Goal: Contribute content: Add original content to the website for others to see

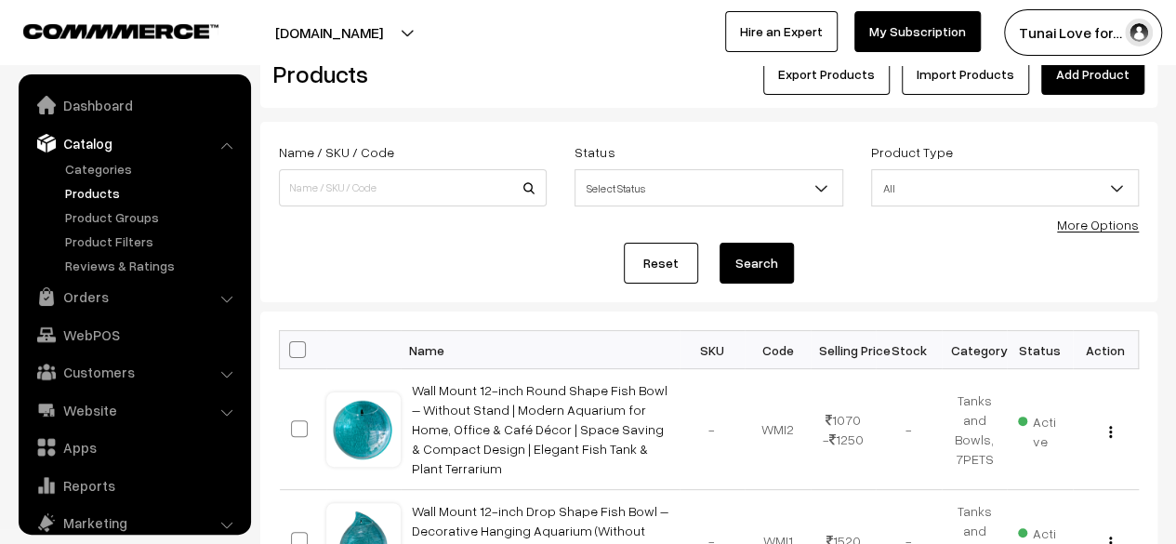
scroll to position [51, 0]
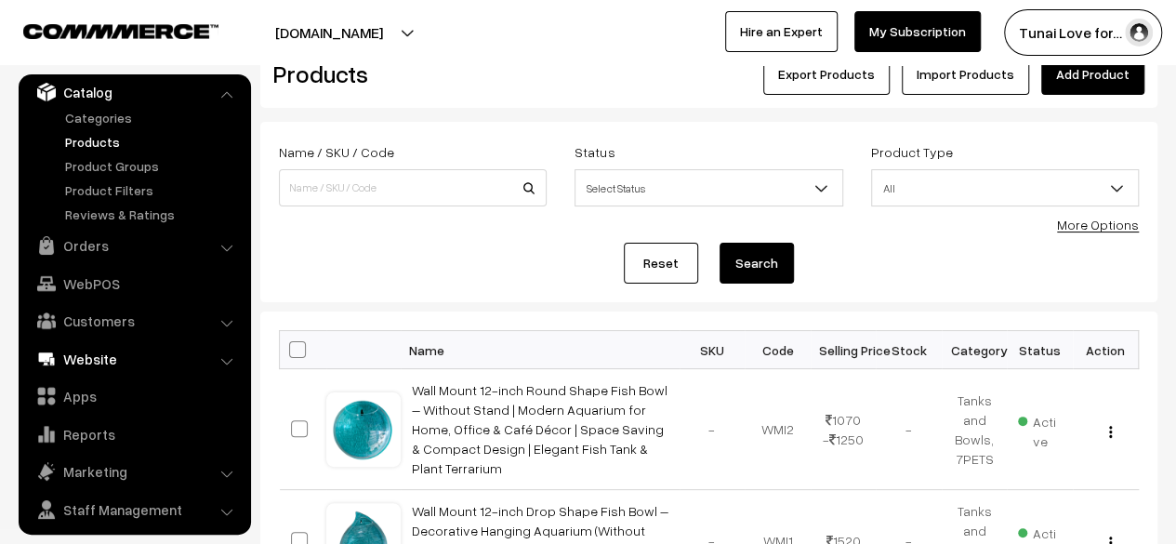
click at [136, 347] on link "Website" at bounding box center [133, 358] width 221 height 33
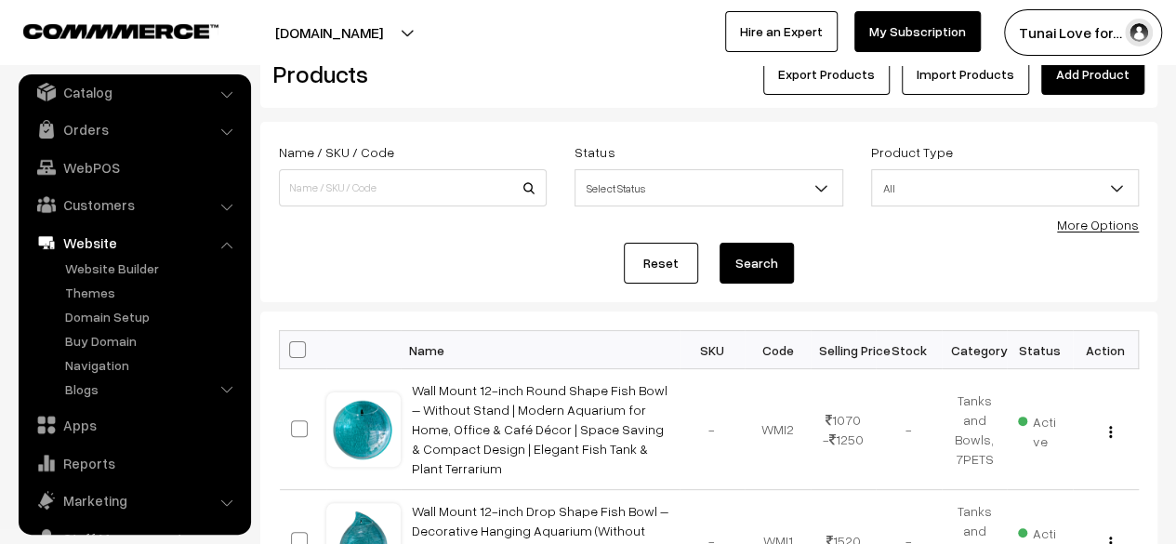
scroll to position [126, 0]
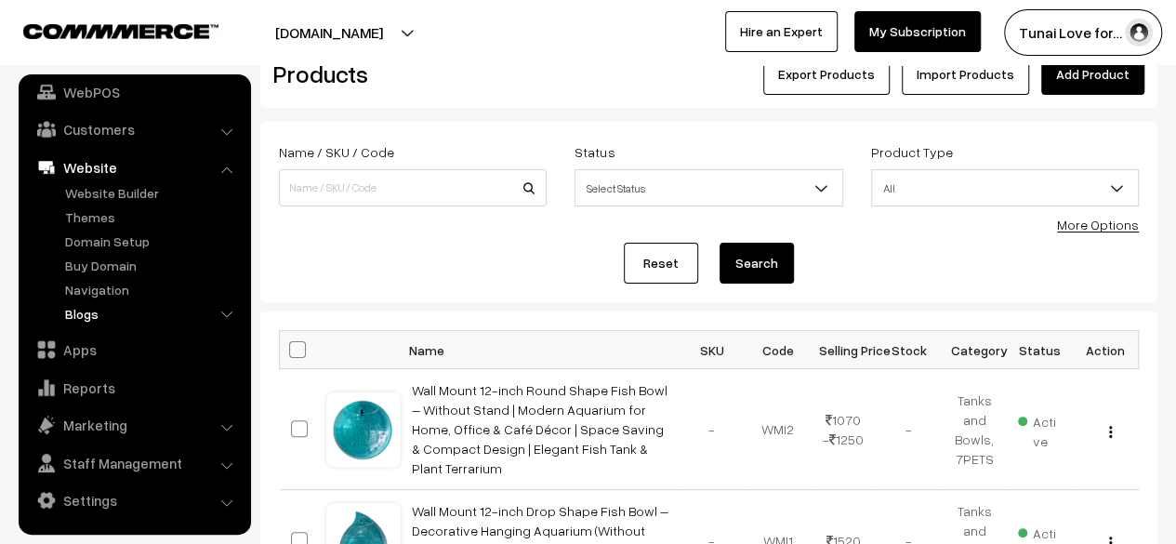
click at [113, 310] on link "Blogs" at bounding box center [152, 314] width 184 height 20
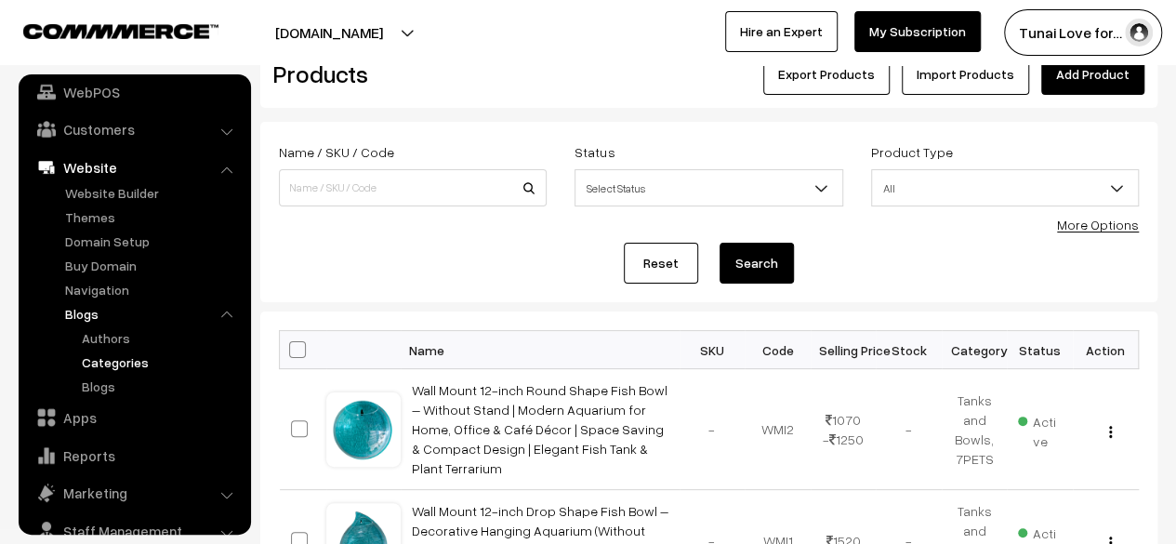
click at [99, 365] on link "Categories" at bounding box center [160, 362] width 167 height 20
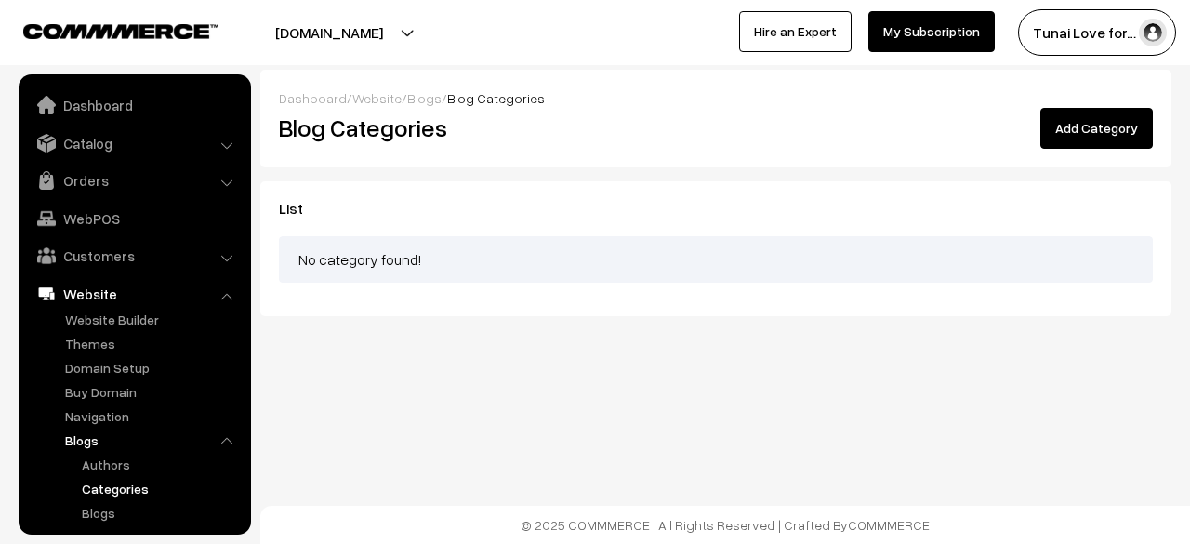
scroll to position [194, 0]
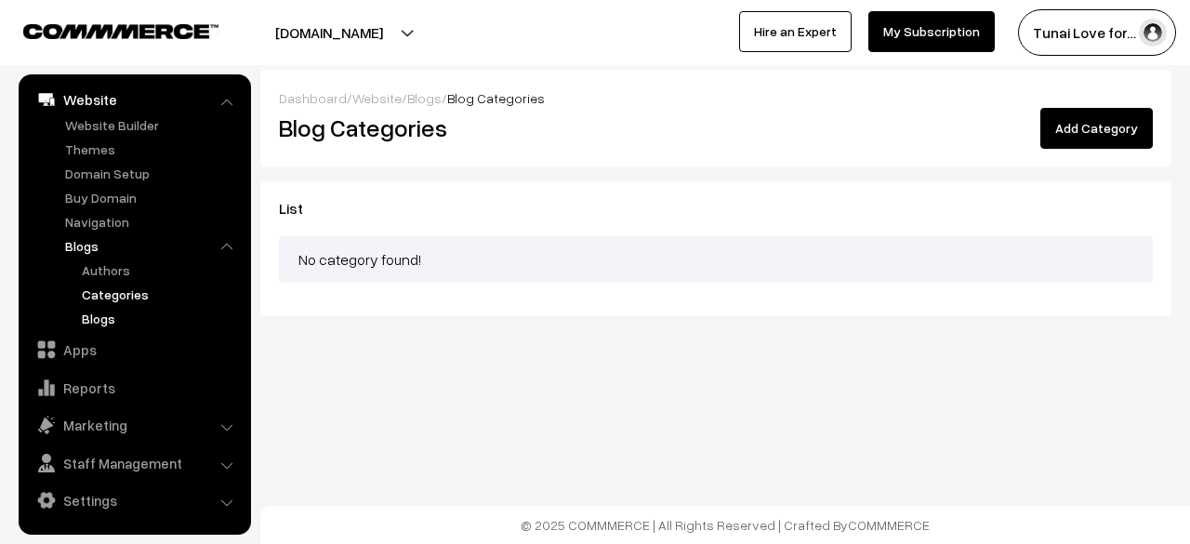
click at [108, 315] on link "Blogs" at bounding box center [160, 319] width 167 height 20
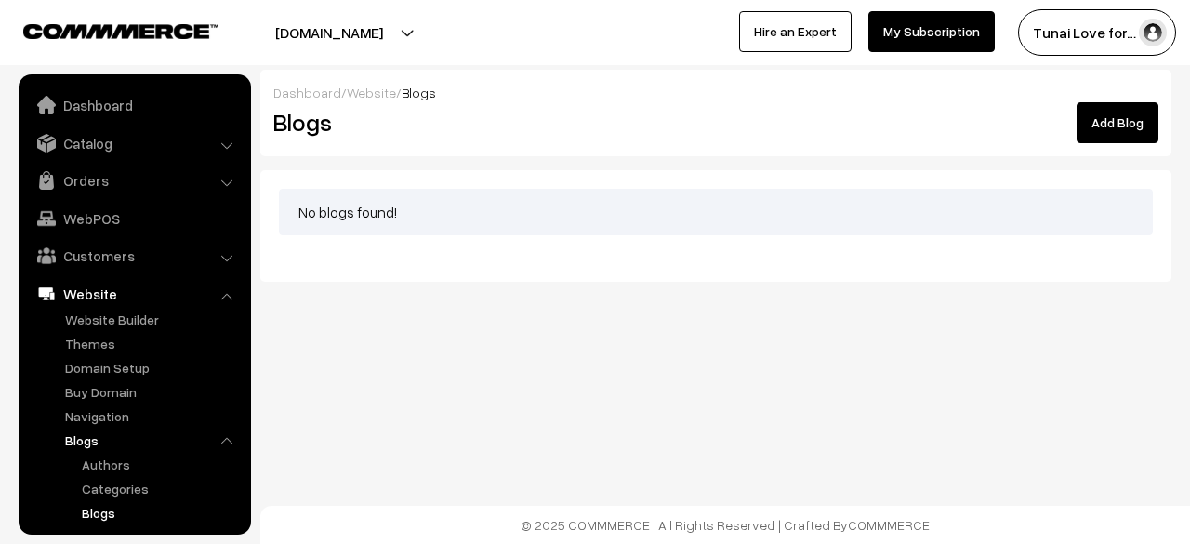
scroll to position [194, 0]
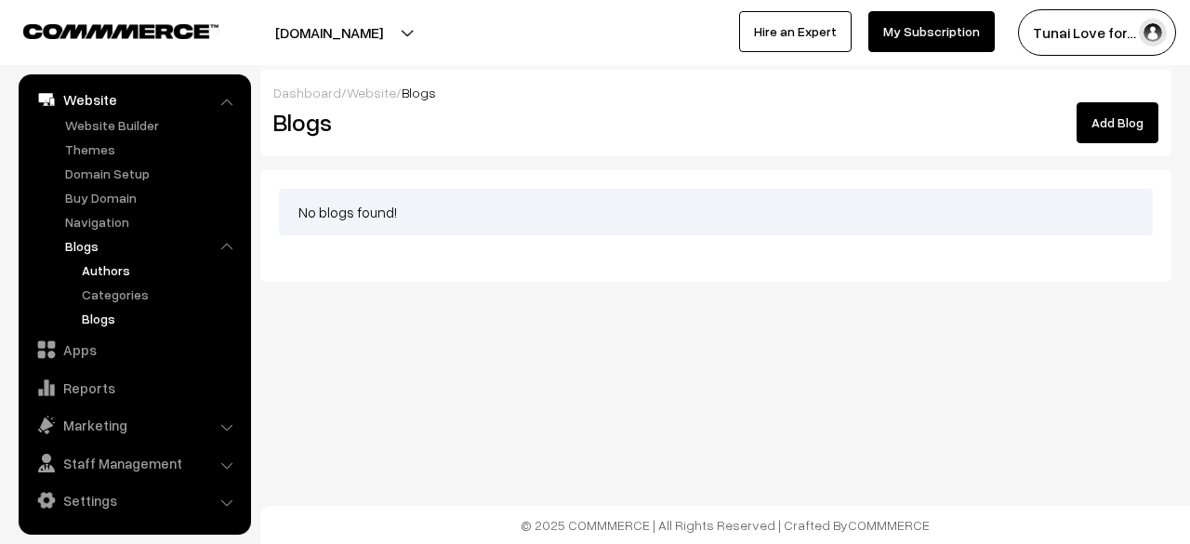
click at [116, 266] on link "Authors" at bounding box center [160, 270] width 167 height 20
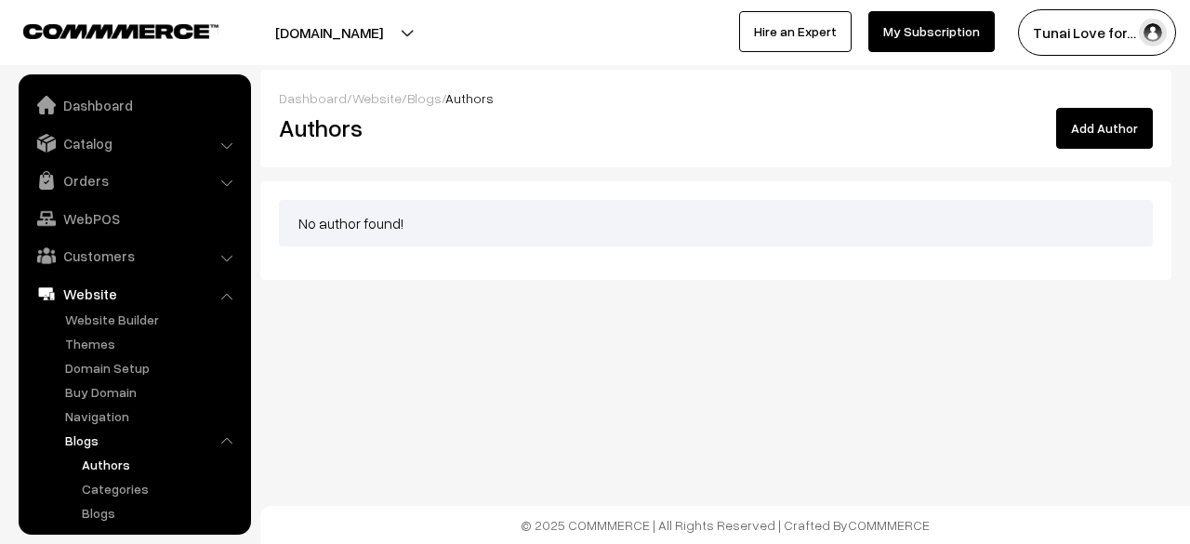
scroll to position [194, 0]
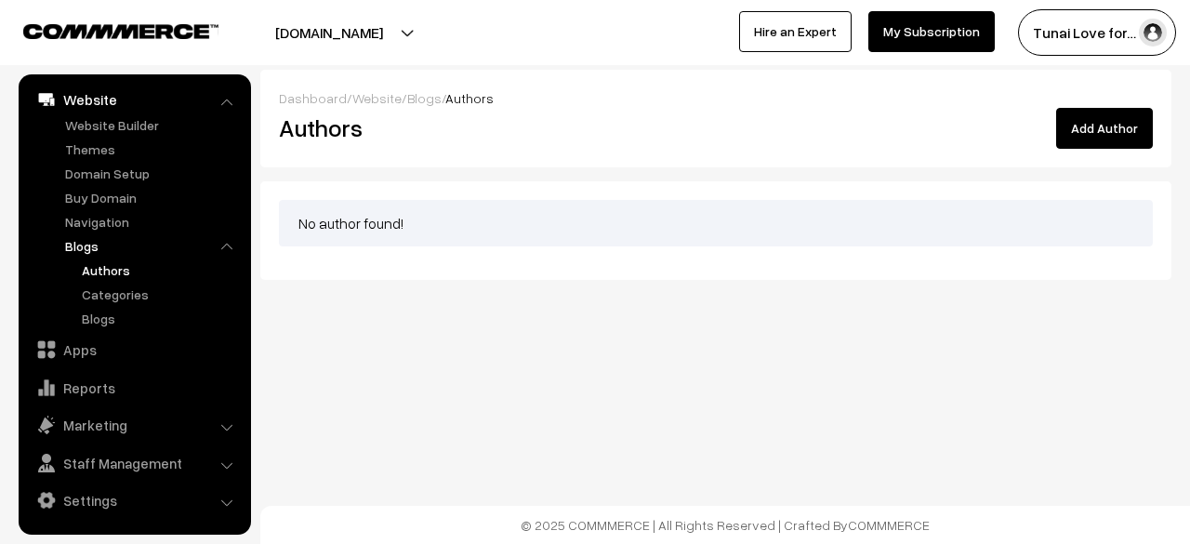
click at [1086, 139] on button "Add Author" at bounding box center [1104, 128] width 97 height 41
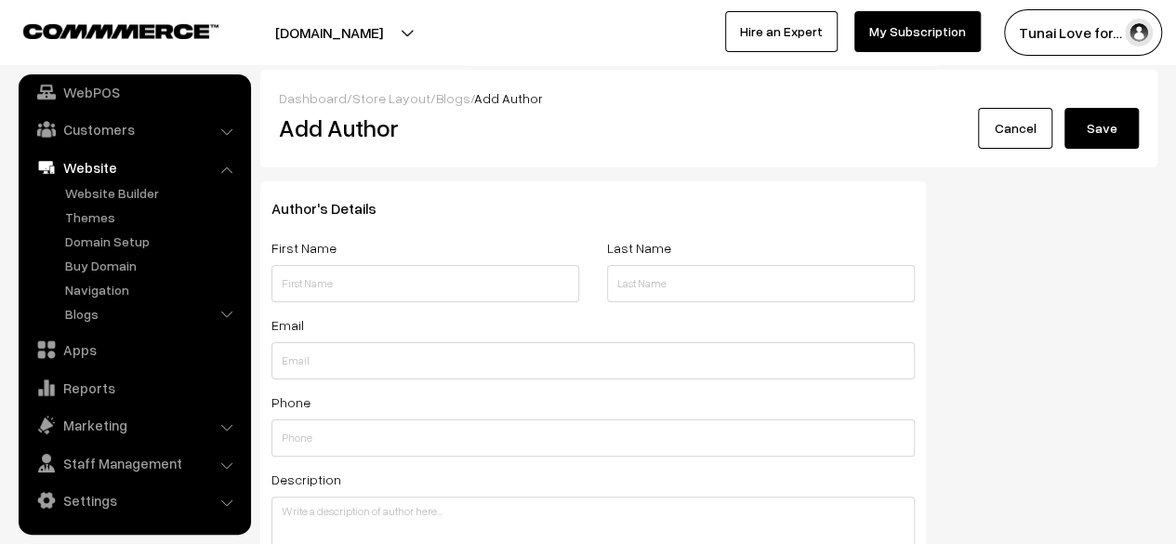
click at [1016, 144] on link "Cancel" at bounding box center [1015, 128] width 74 height 41
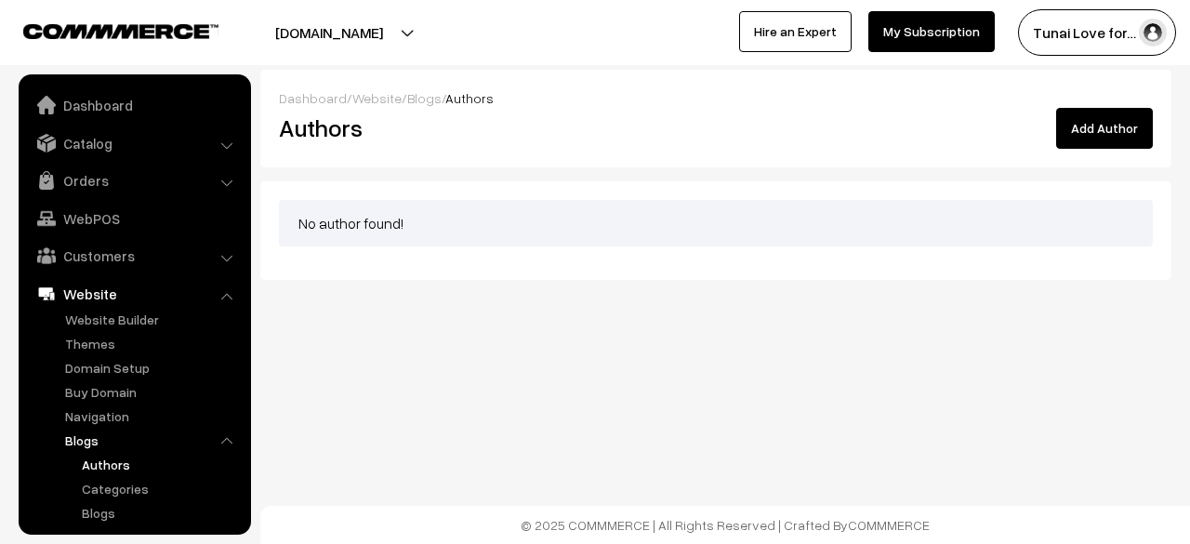
scroll to position [194, 0]
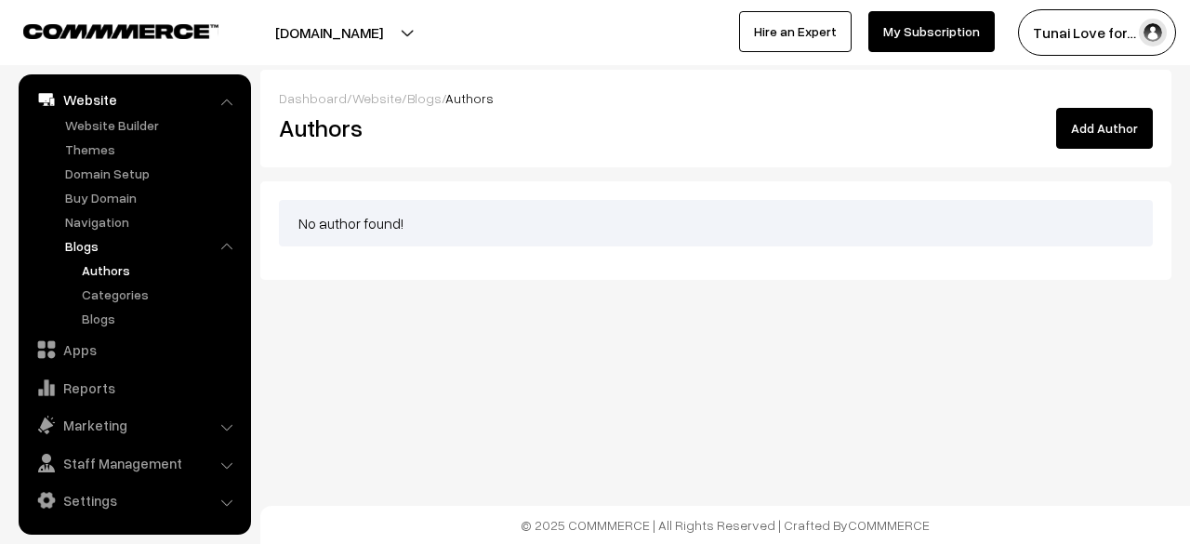
click at [92, 245] on link "Blogs" at bounding box center [152, 246] width 184 height 20
click at [229, 248] on li "Blogs Authors Categories Blogs" at bounding box center [153, 282] width 186 height 92
click at [228, 241] on li "Blogs Authors Categories Blogs" at bounding box center [153, 282] width 186 height 92
click at [418, 102] on link "Blogs" at bounding box center [424, 98] width 34 height 16
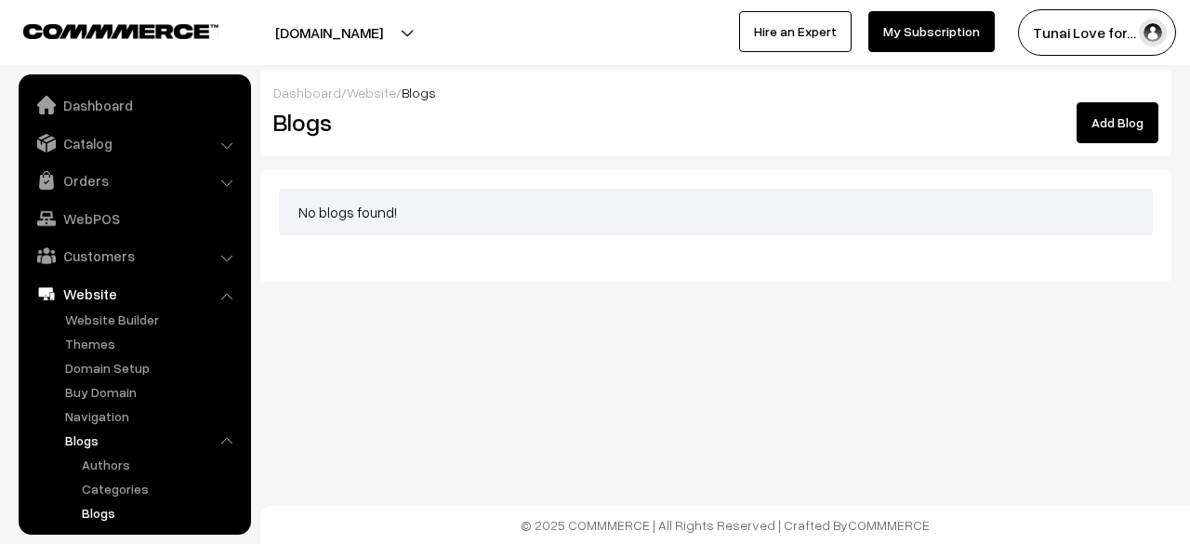
scroll to position [194, 0]
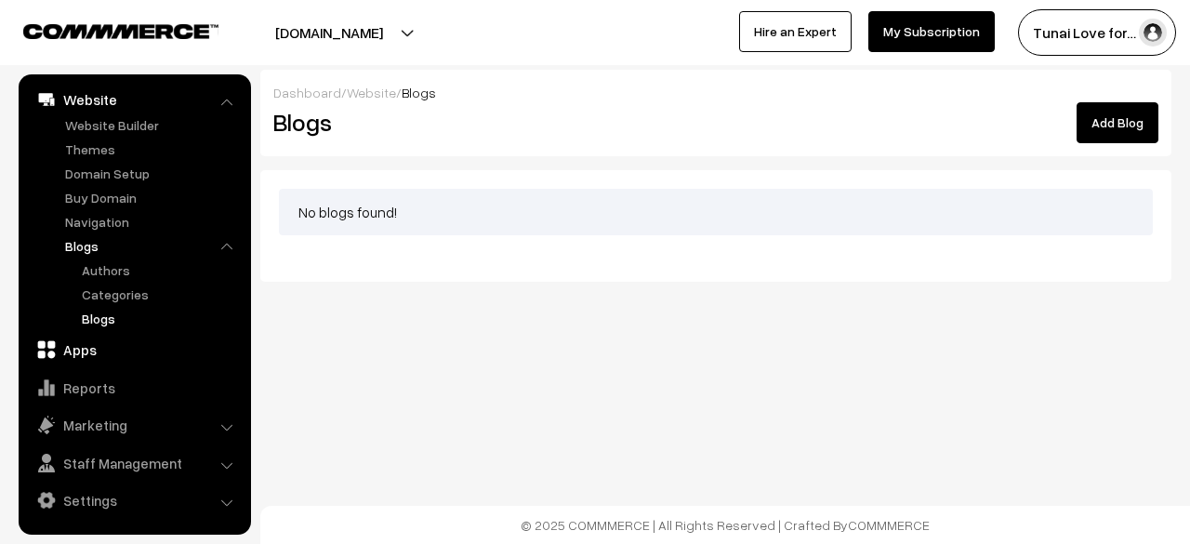
click at [74, 351] on link "Apps" at bounding box center [133, 349] width 221 height 33
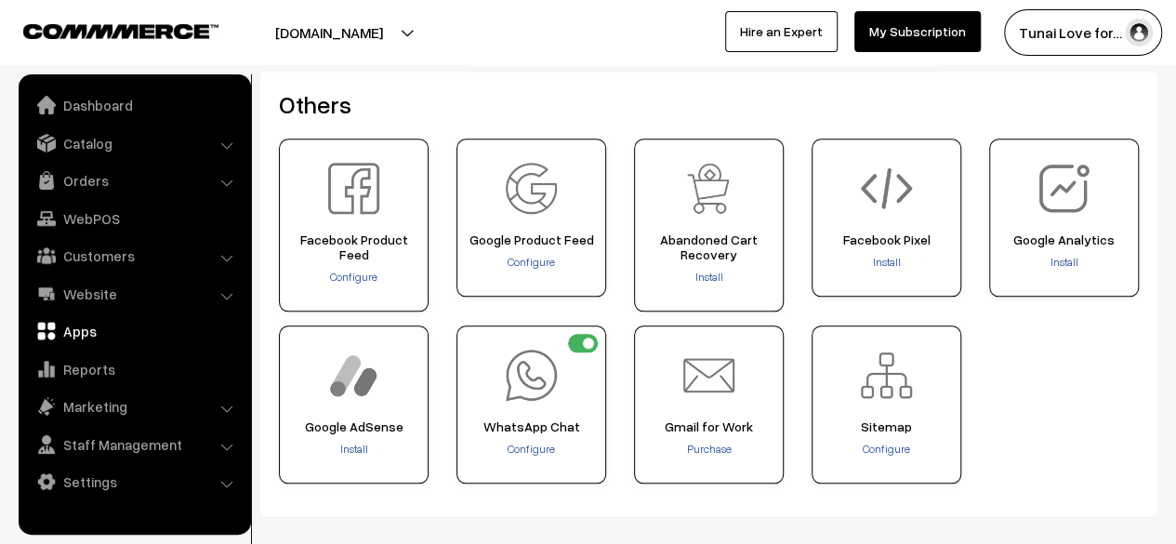
scroll to position [926, 0]
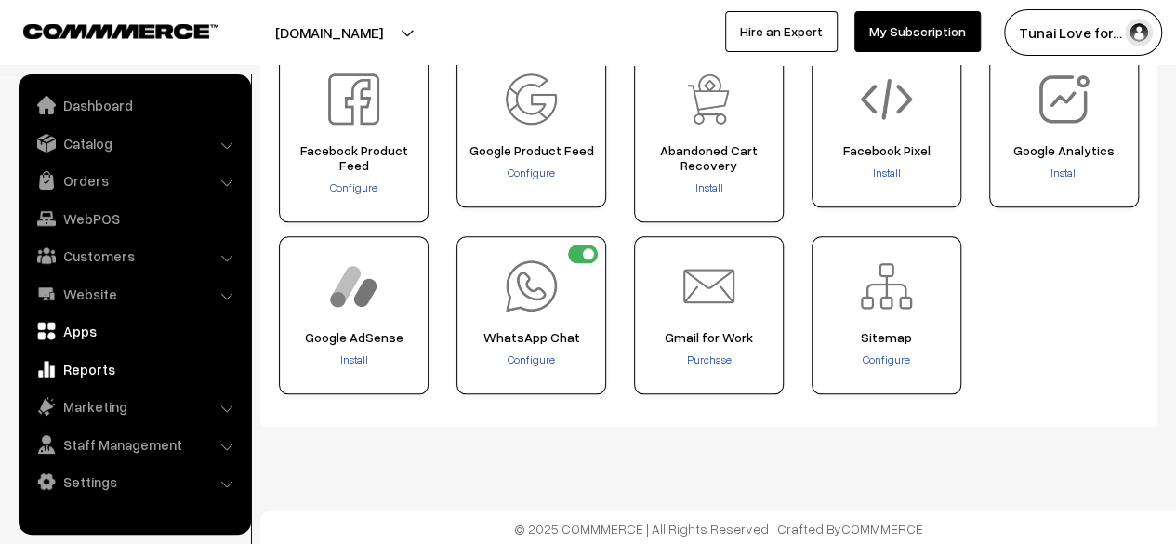
click at [112, 367] on link "Reports" at bounding box center [133, 368] width 221 height 33
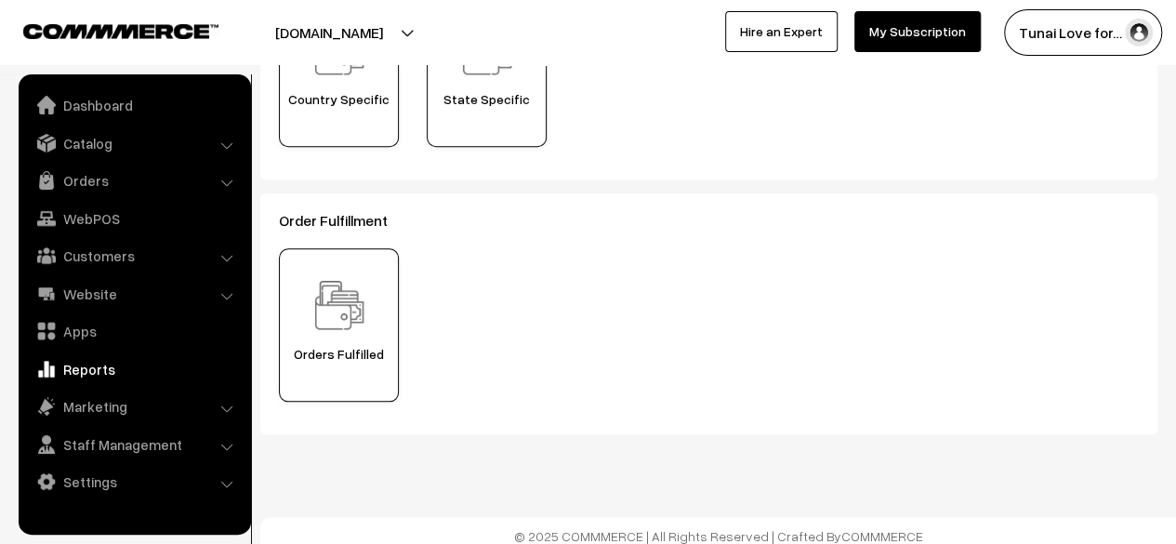
scroll to position [759, 0]
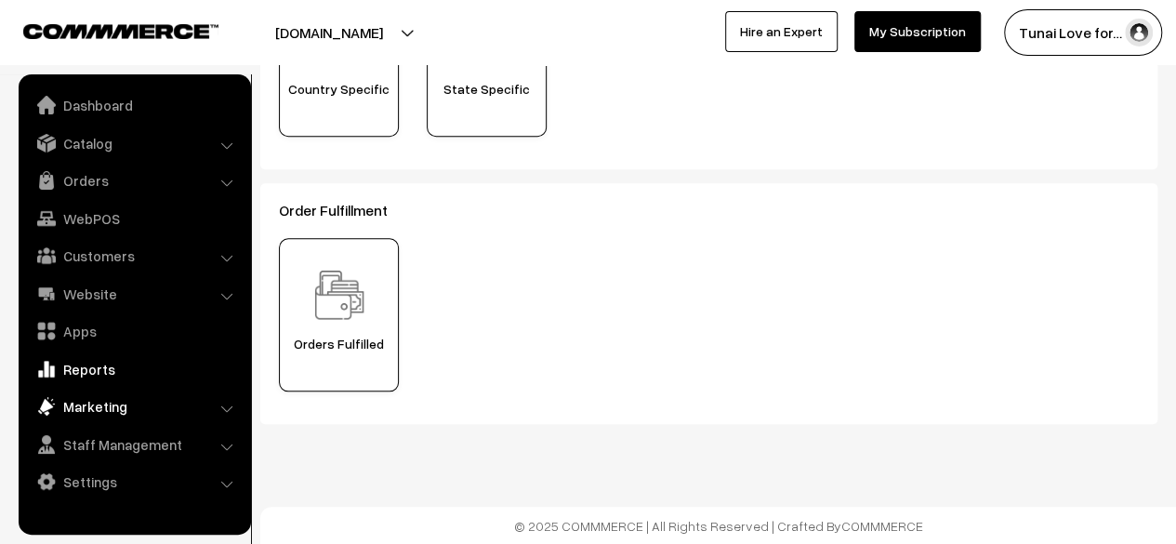
click at [188, 400] on link "Marketing" at bounding box center [133, 406] width 221 height 33
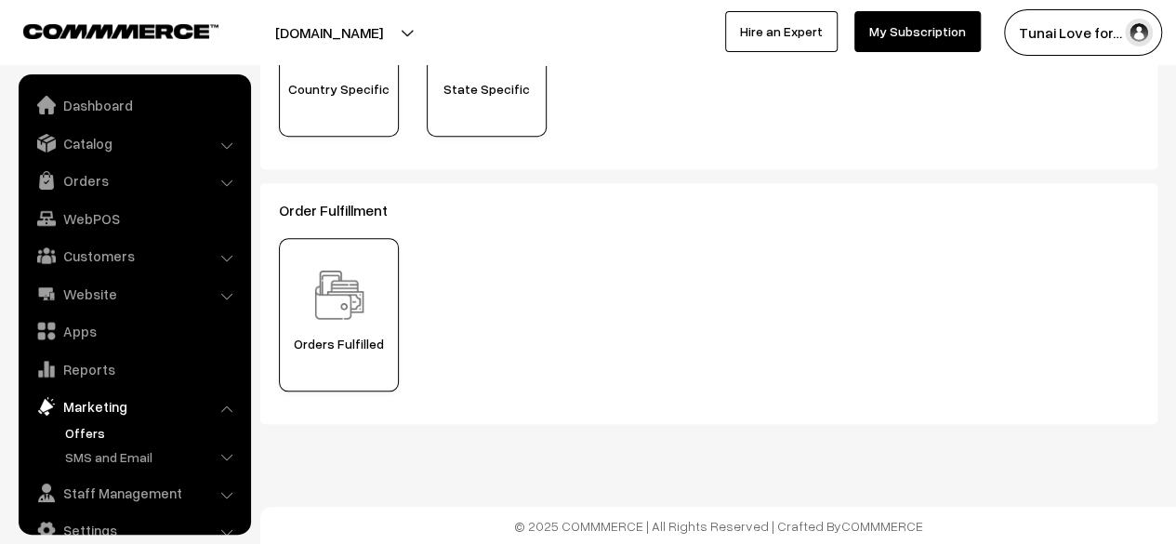
scroll to position [30, 0]
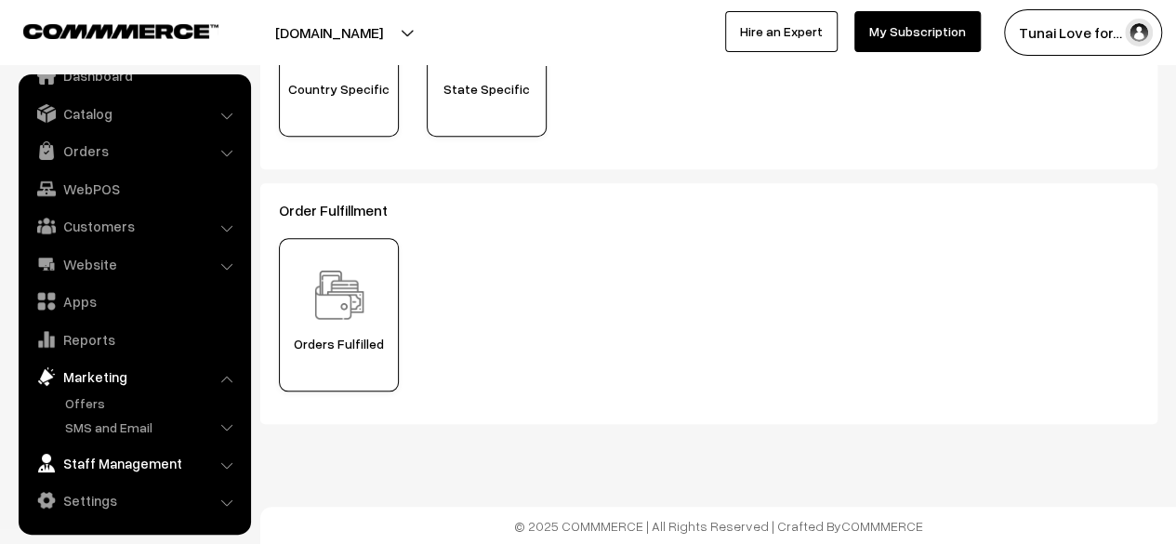
click at [150, 451] on link "Staff Management" at bounding box center [133, 462] width 221 height 33
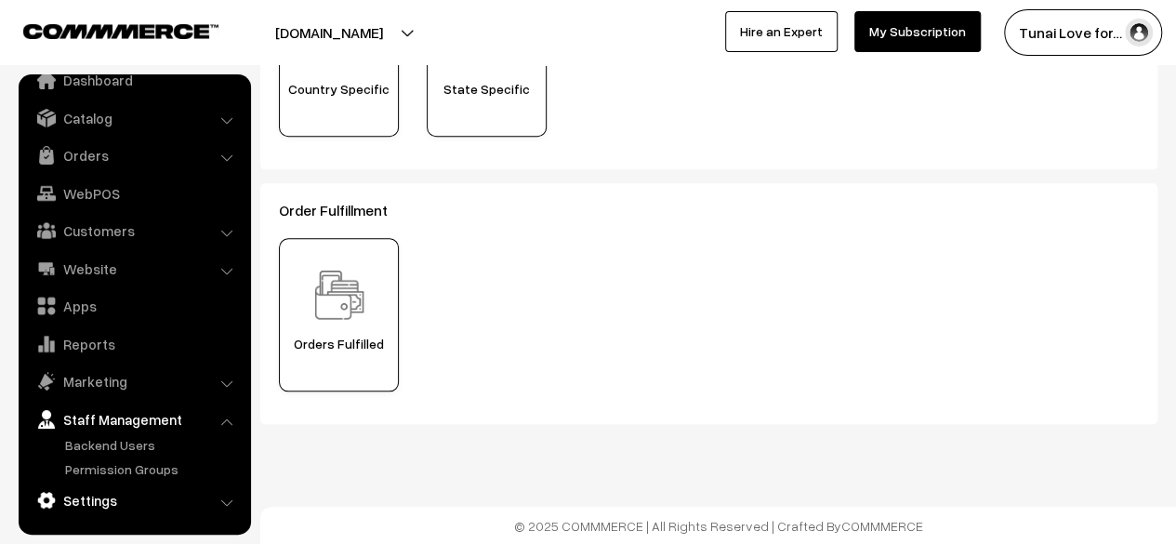
click at [120, 497] on link "Settings" at bounding box center [133, 500] width 221 height 33
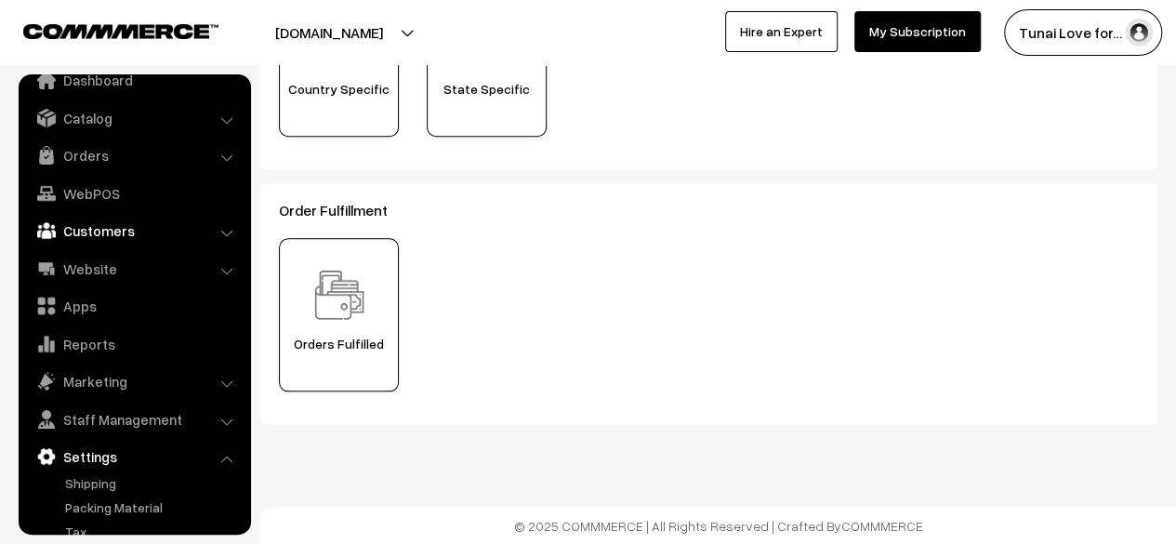
click at [134, 215] on link "Customers" at bounding box center [133, 230] width 221 height 33
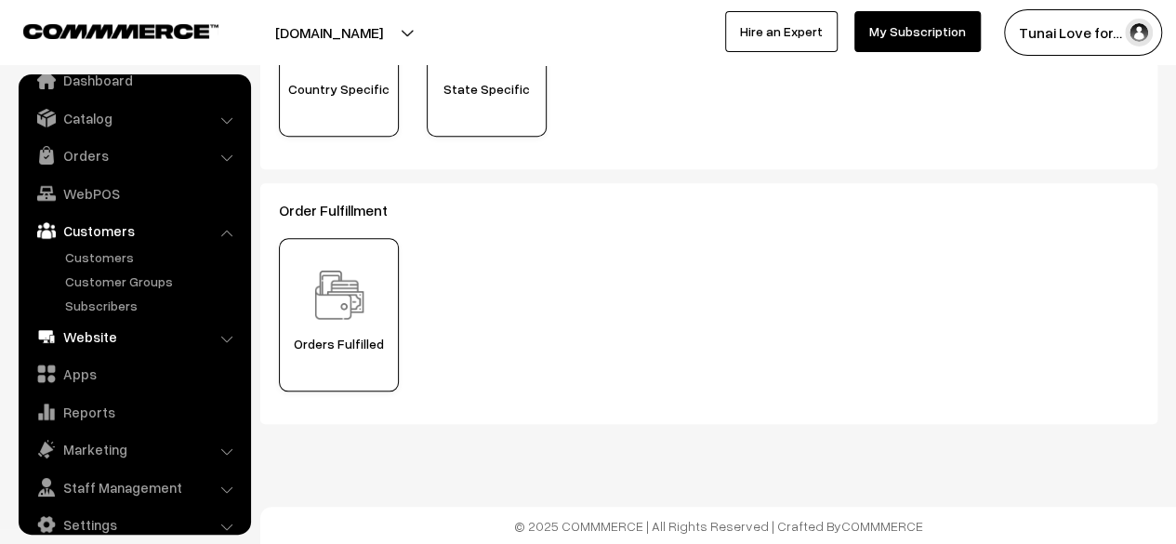
click at [89, 345] on link "Website" at bounding box center [133, 336] width 221 height 33
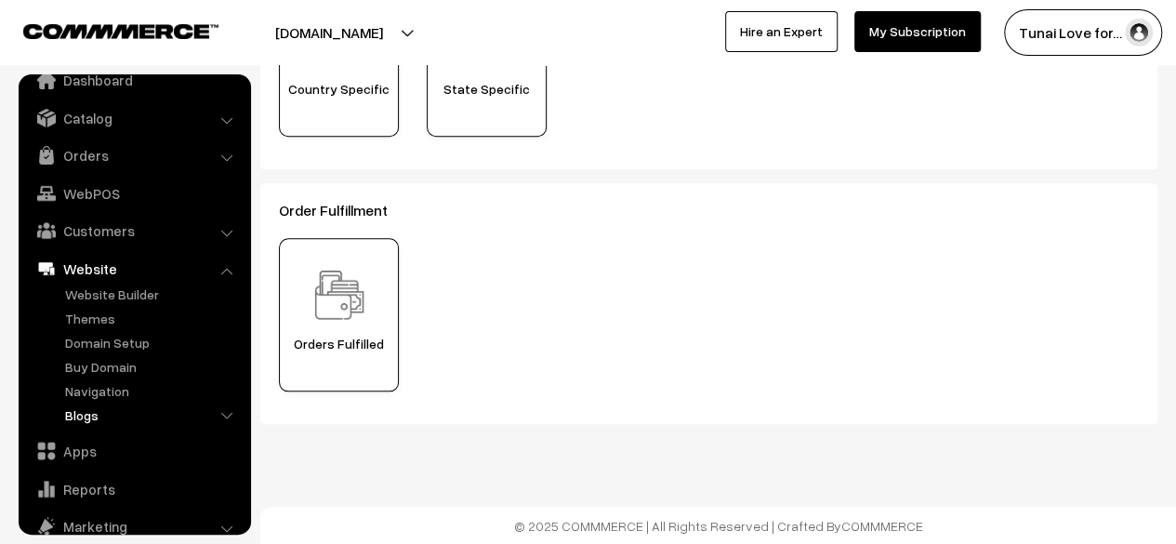
click at [92, 410] on link "Blogs" at bounding box center [152, 415] width 184 height 20
click at [105, 404] on ul "Website Builder Authors Categories" at bounding box center [134, 391] width 223 height 213
click at [65, 417] on link "Blogs" at bounding box center [152, 415] width 184 height 20
click at [78, 412] on link "Blogs" at bounding box center [152, 415] width 184 height 20
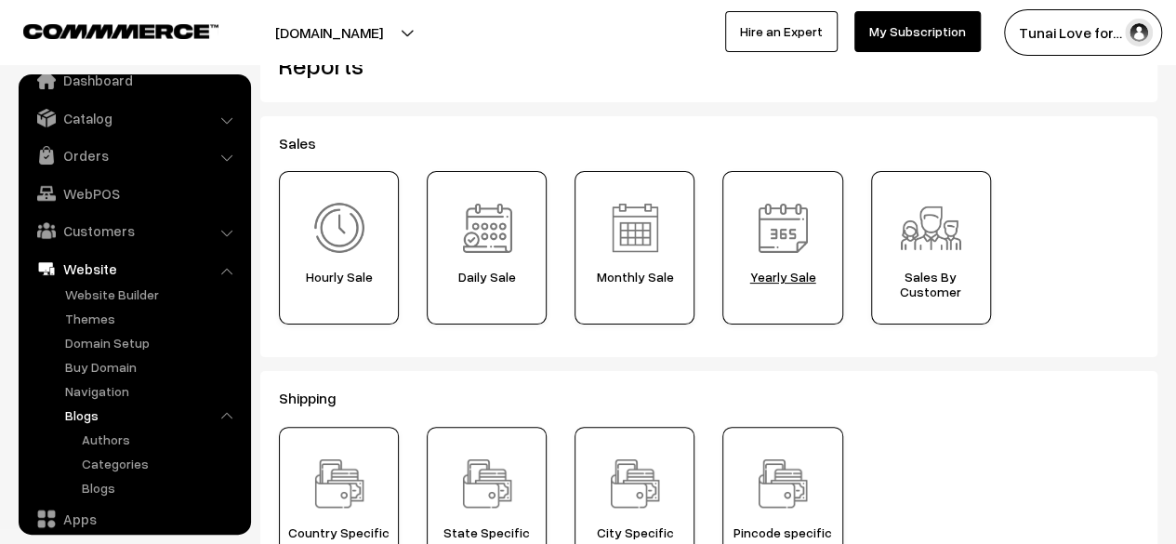
scroll to position [0, 0]
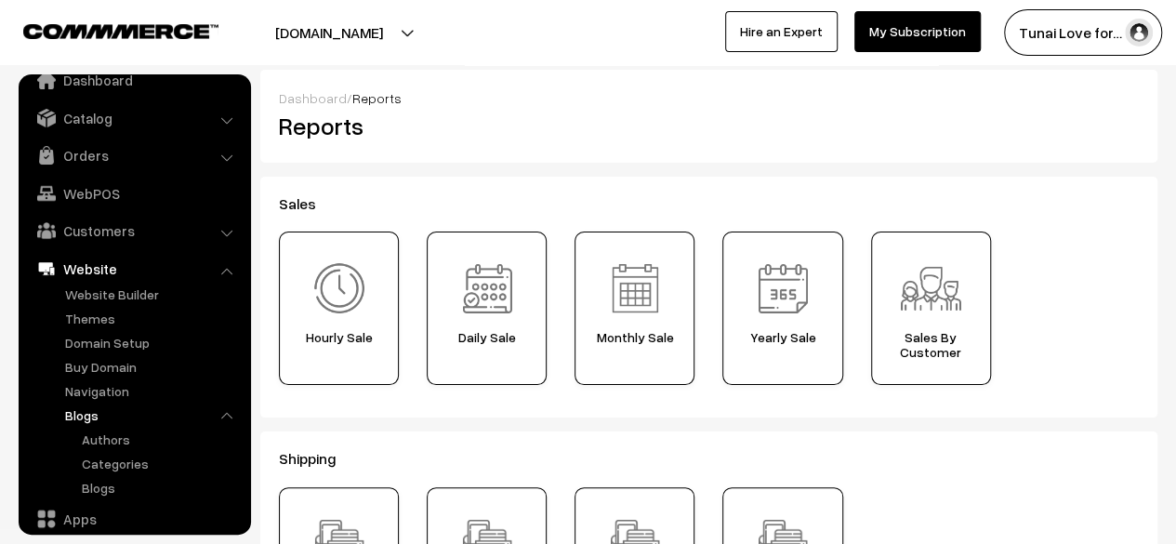
click at [81, 413] on link "Blogs" at bounding box center [152, 415] width 184 height 20
click at [98, 443] on link "Authors" at bounding box center [160, 440] width 167 height 20
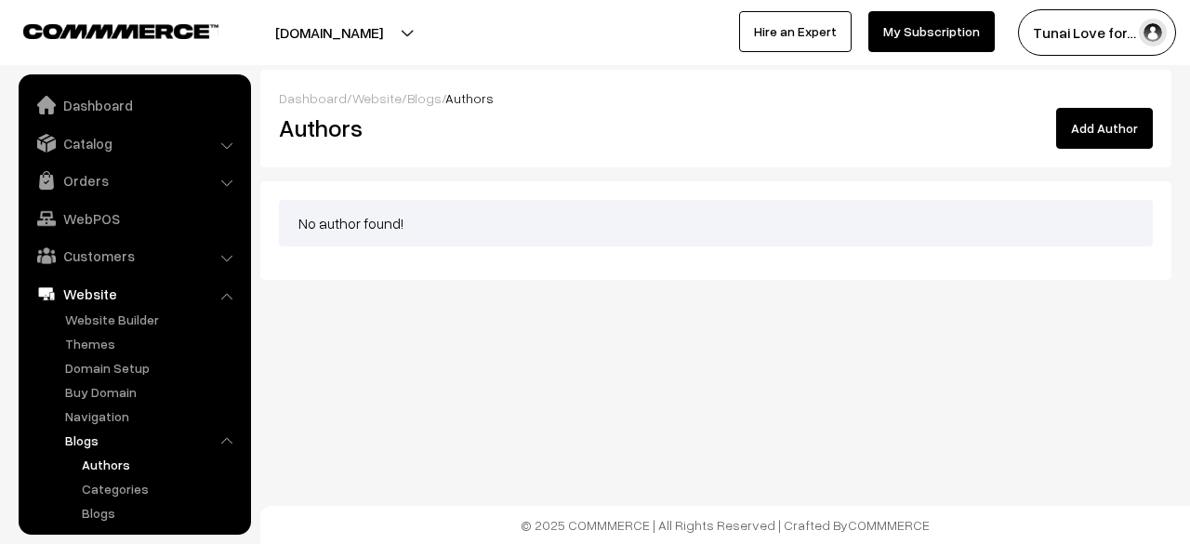
scroll to position [194, 0]
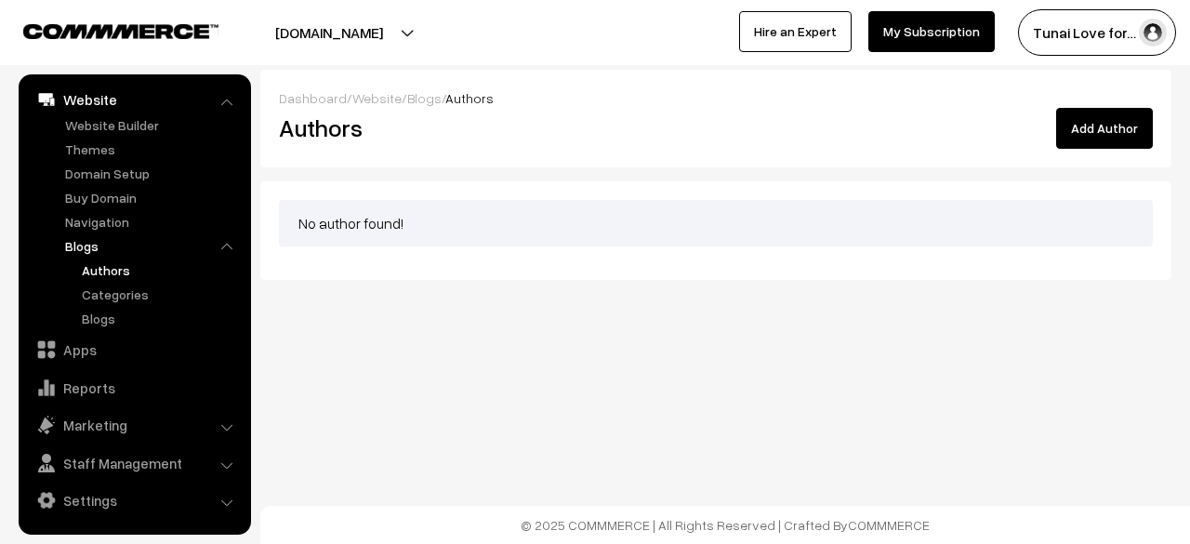
click at [828, 414] on body "Thank you for showing interest. Our team will call you shortly. Close tunai.in …" at bounding box center [595, 272] width 1190 height 544
click at [134, 292] on link "Categories" at bounding box center [160, 295] width 167 height 20
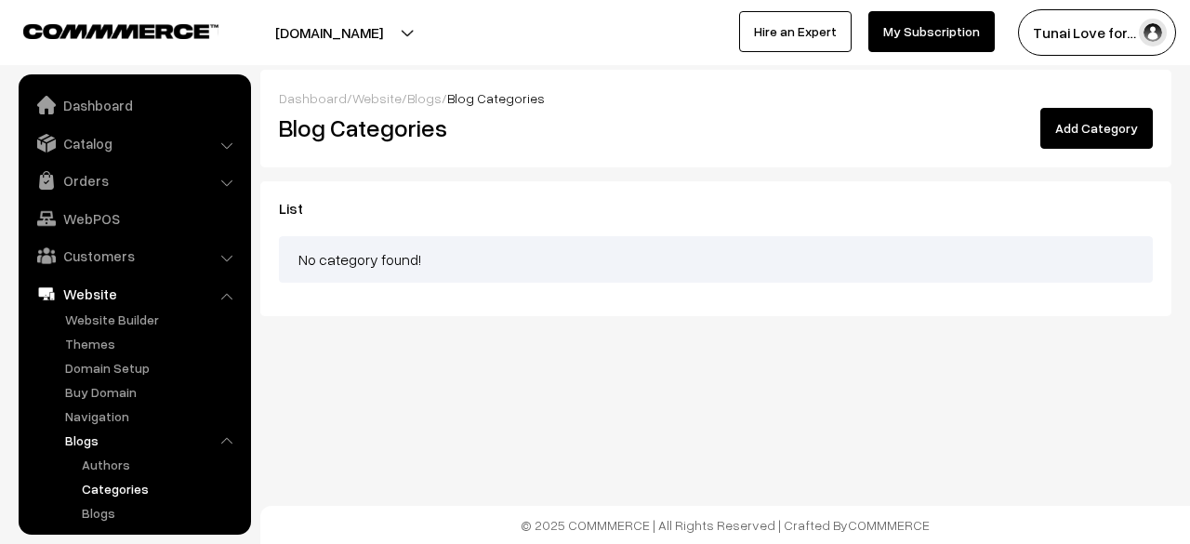
scroll to position [194, 0]
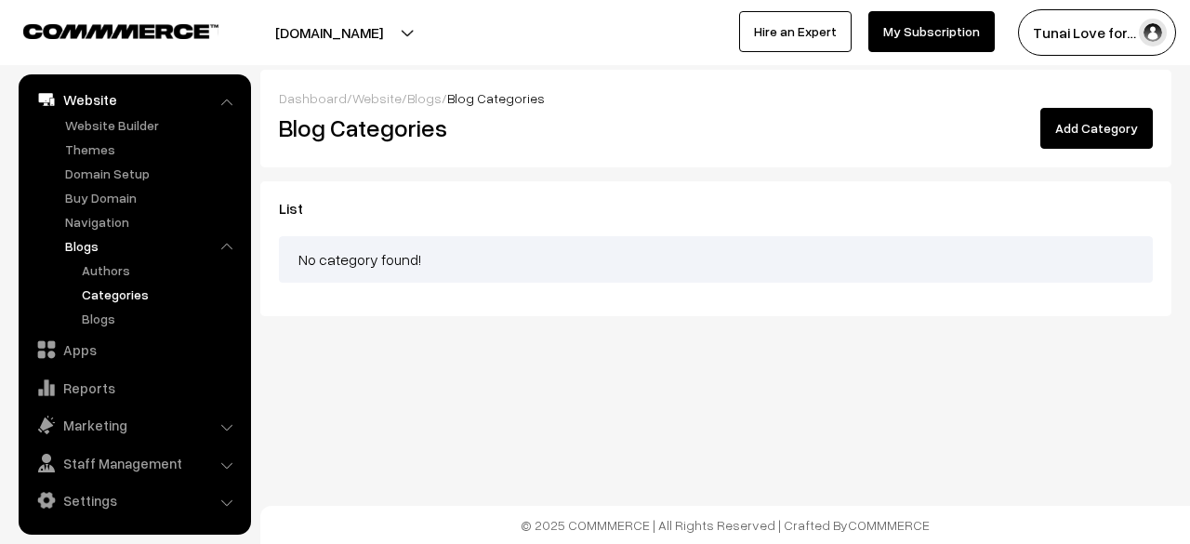
click at [109, 305] on ul "Authors Categories Blogs" at bounding box center [153, 294] width 186 height 68
click at [109, 328] on ul "Dashboard Catalog" at bounding box center [135, 304] width 232 height 460
click at [108, 325] on link "Blogs" at bounding box center [160, 319] width 167 height 20
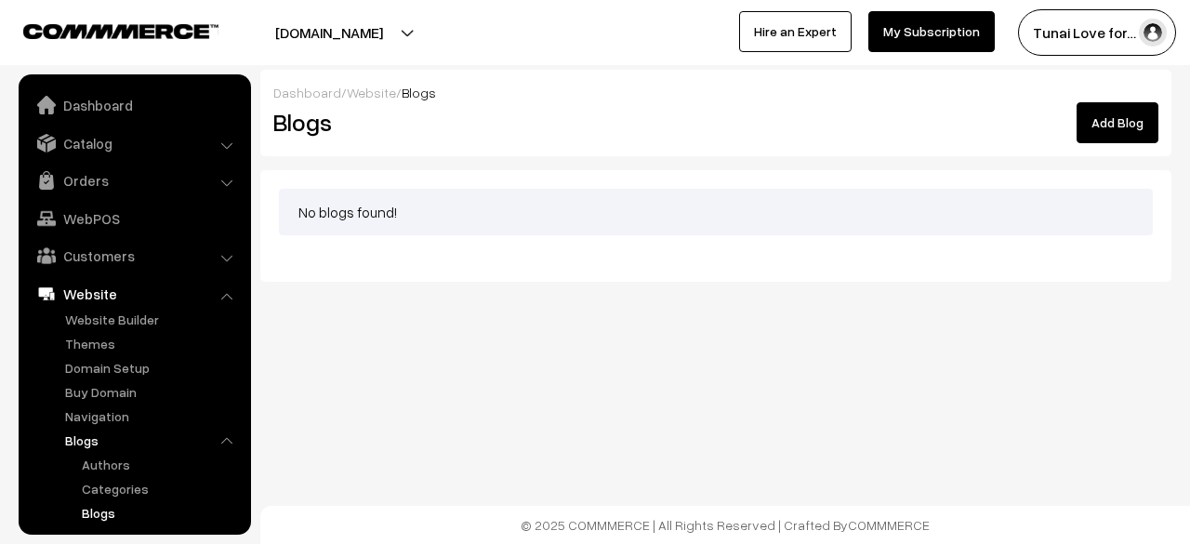
scroll to position [194, 0]
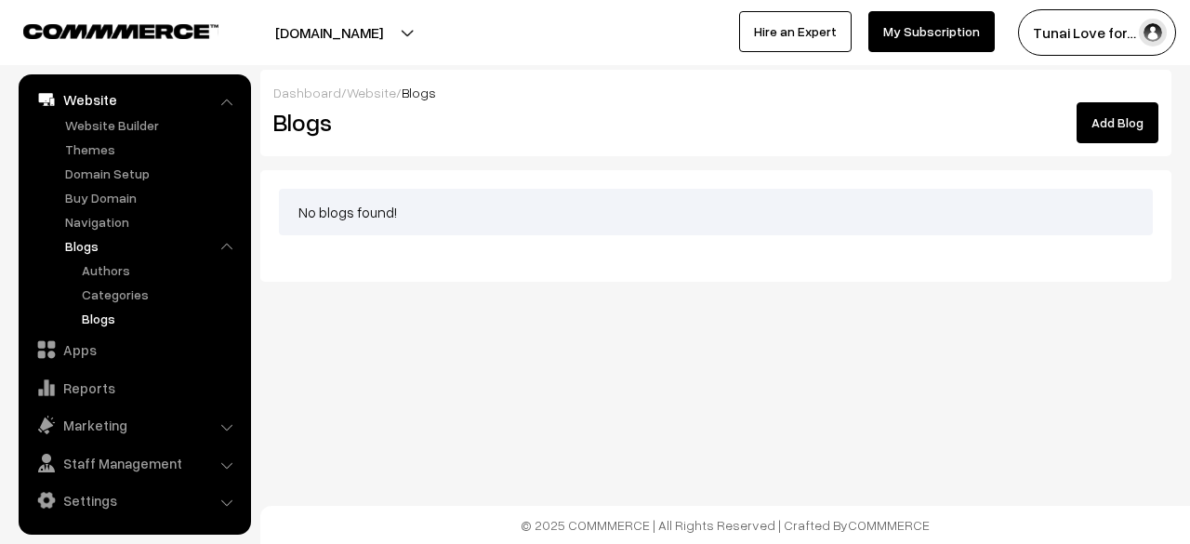
click at [351, 33] on button "[DOMAIN_NAME]" at bounding box center [329, 32] width 238 height 46
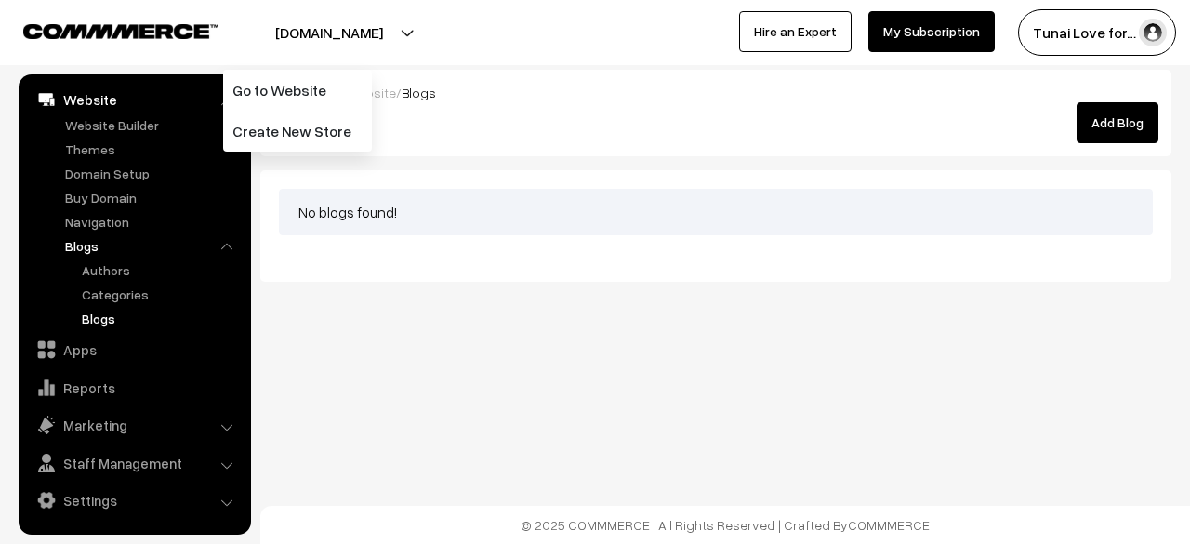
click at [576, 130] on div "Add Blog" at bounding box center [867, 122] width 609 height 41
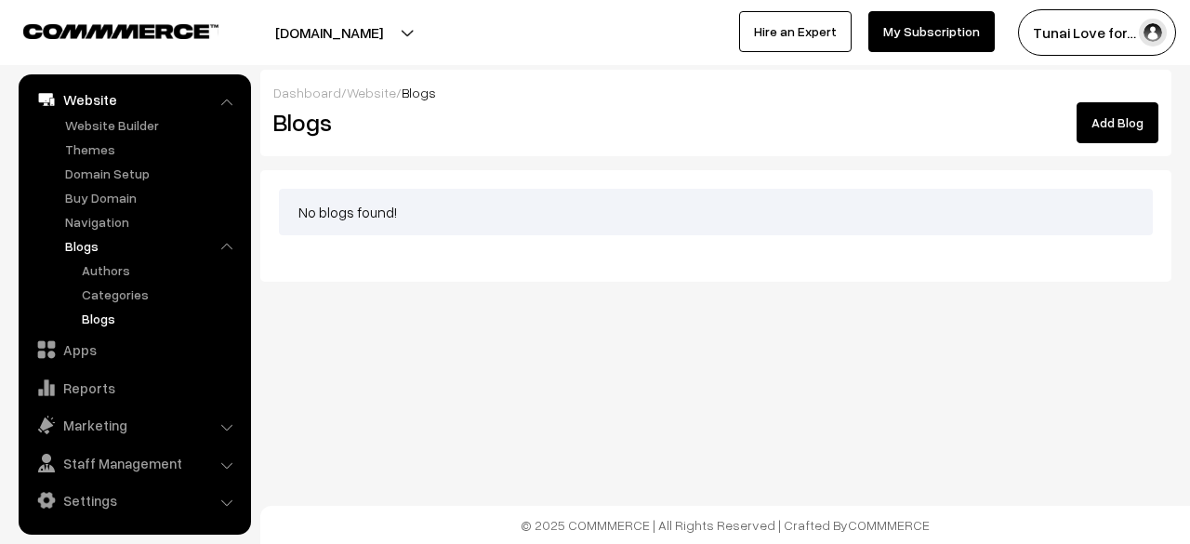
click at [110, 316] on link "Blogs" at bounding box center [160, 319] width 167 height 20
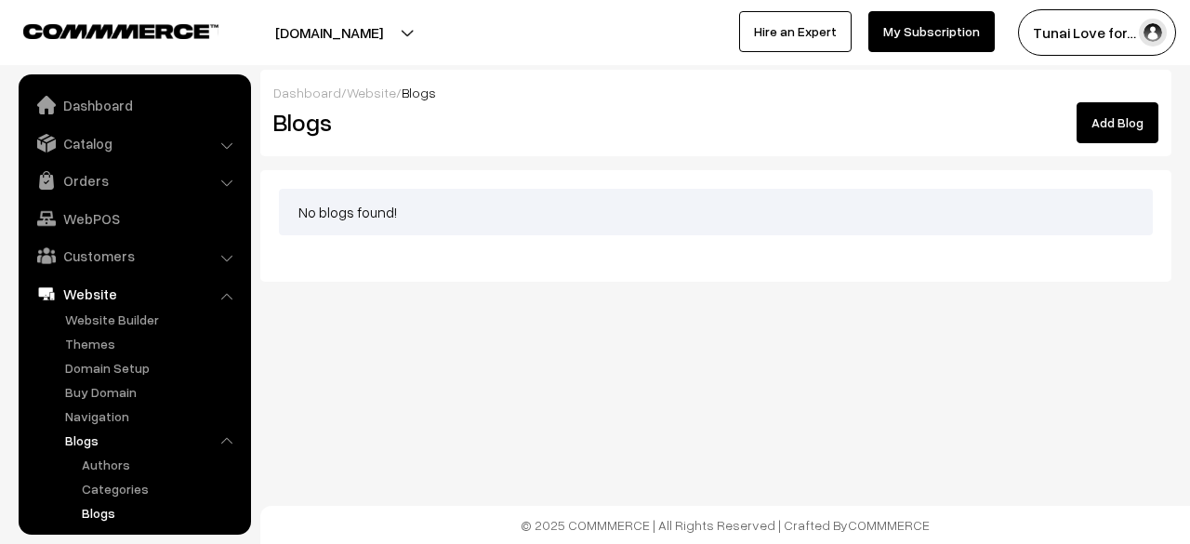
scroll to position [194, 0]
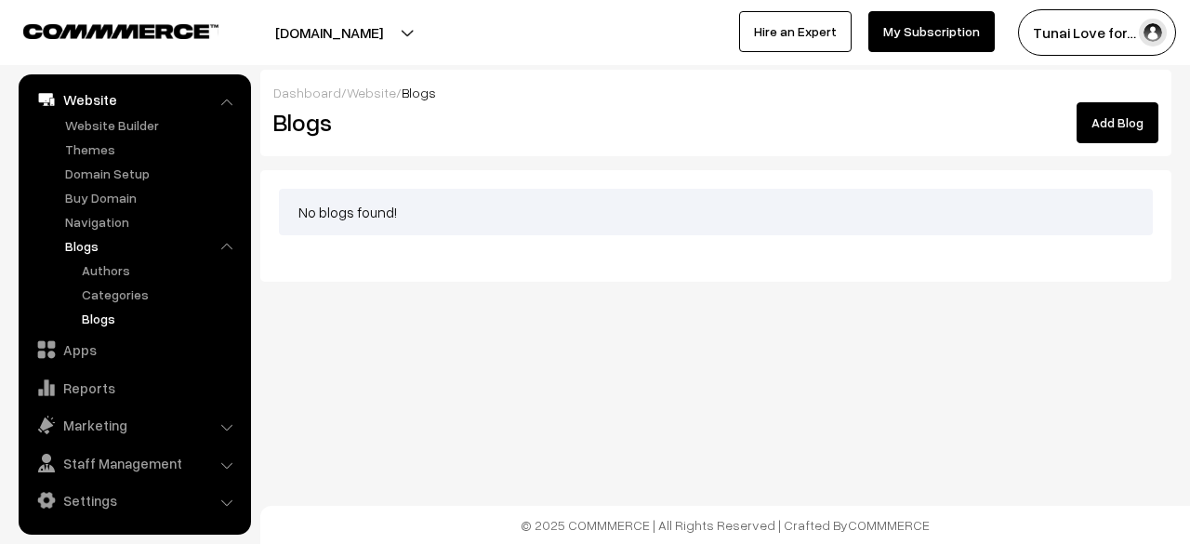
click at [1101, 131] on link "Add Blog" at bounding box center [1118, 122] width 82 height 41
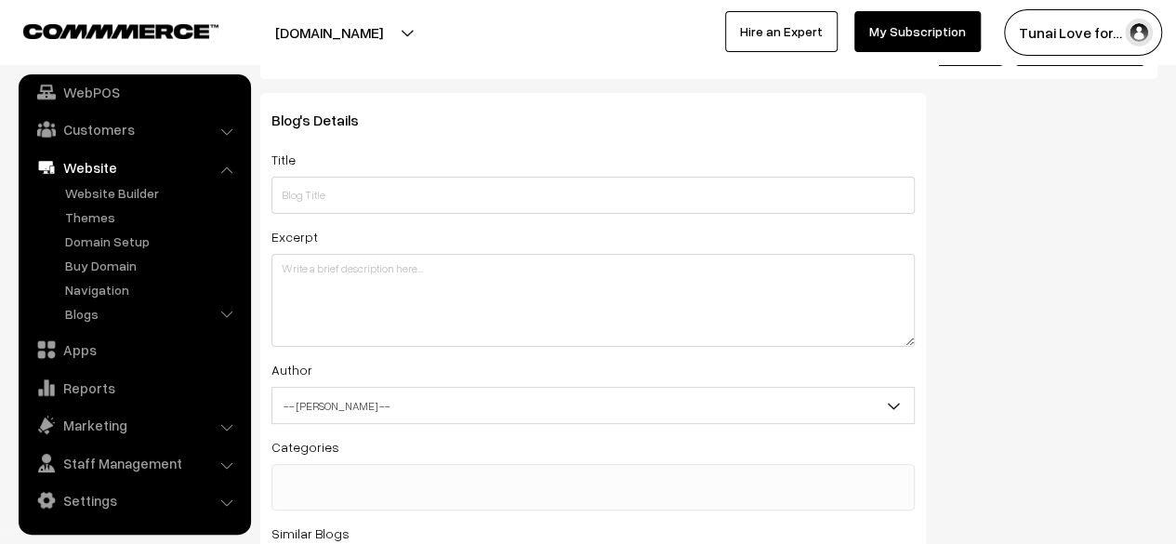
scroll to position [186, 0]
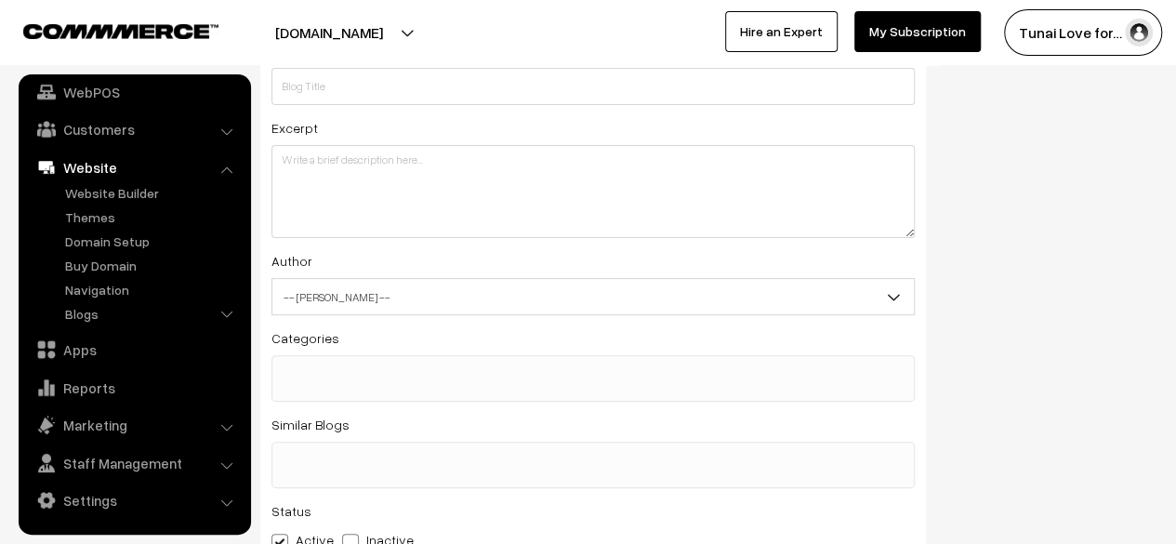
click at [384, 302] on span "-- [PERSON_NAME] --" at bounding box center [593, 297] width 642 height 33
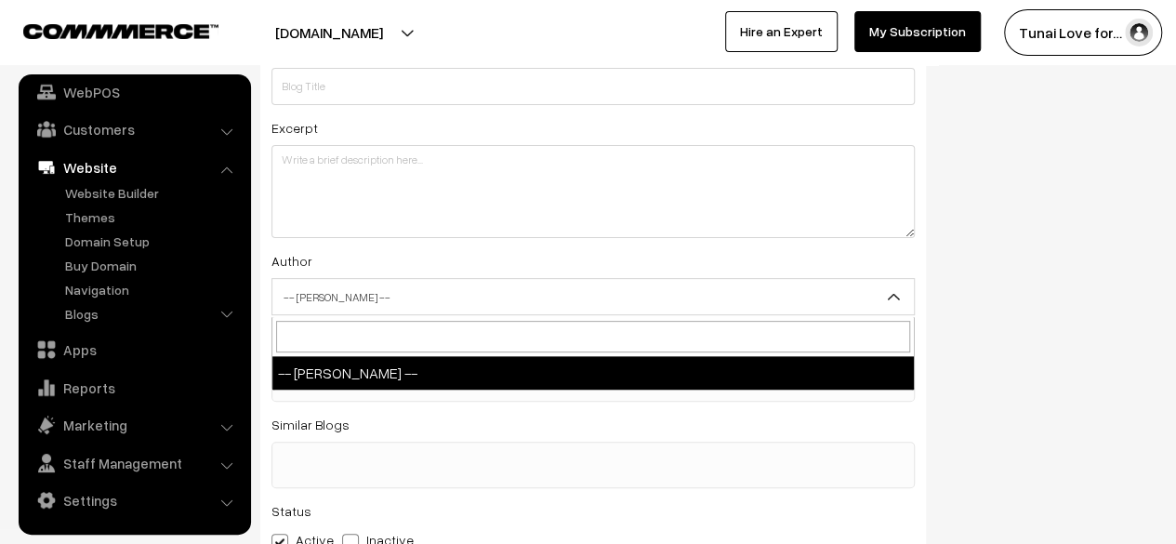
click at [891, 295] on b at bounding box center [893, 296] width 19 height 19
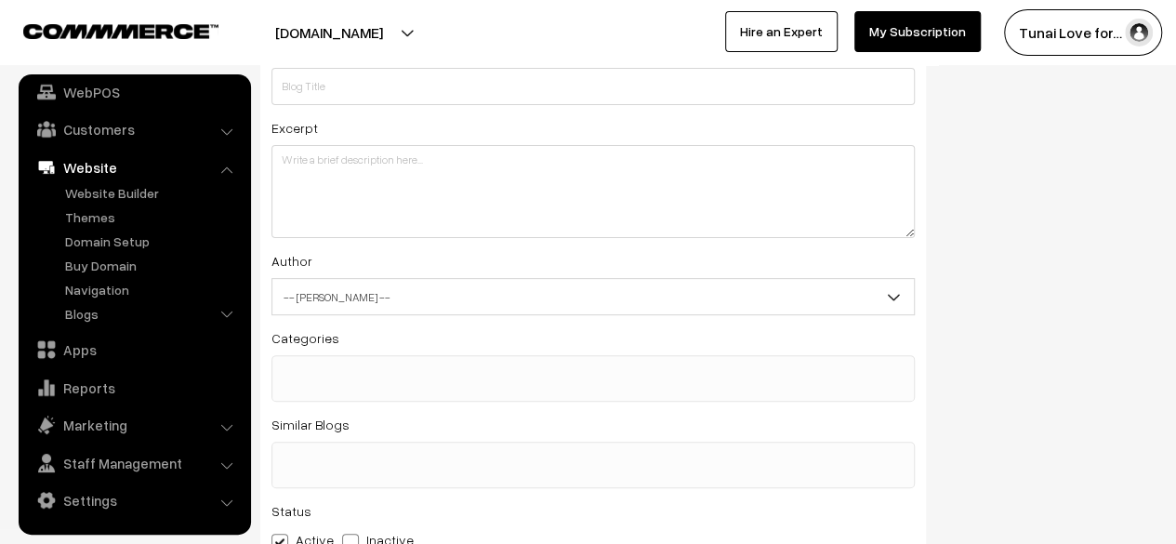
click at [429, 390] on span at bounding box center [593, 378] width 643 height 46
click at [291, 369] on span "×" at bounding box center [292, 372] width 7 height 17
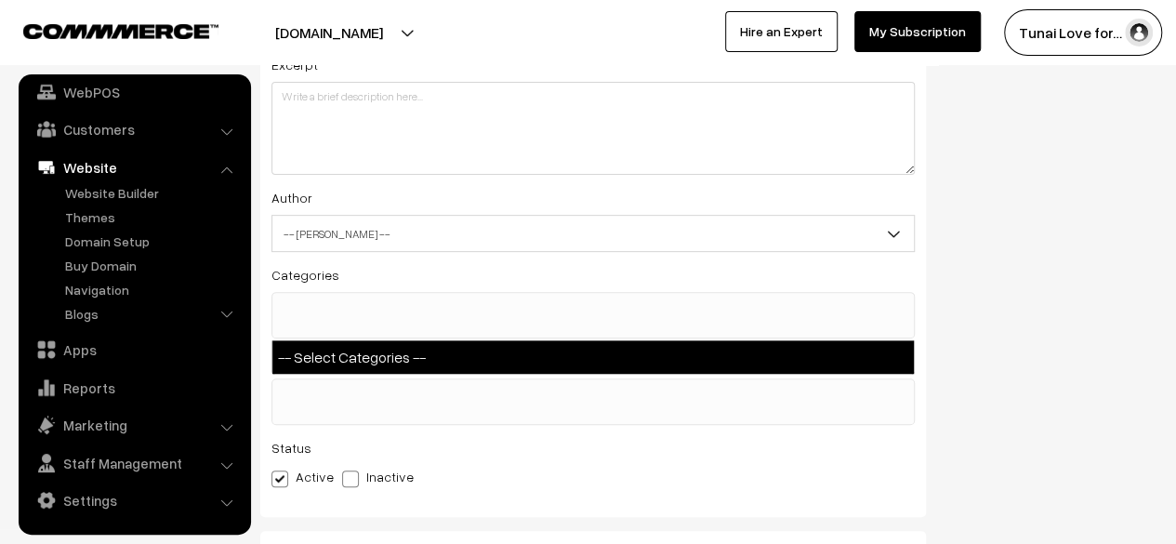
scroll to position [279, 0]
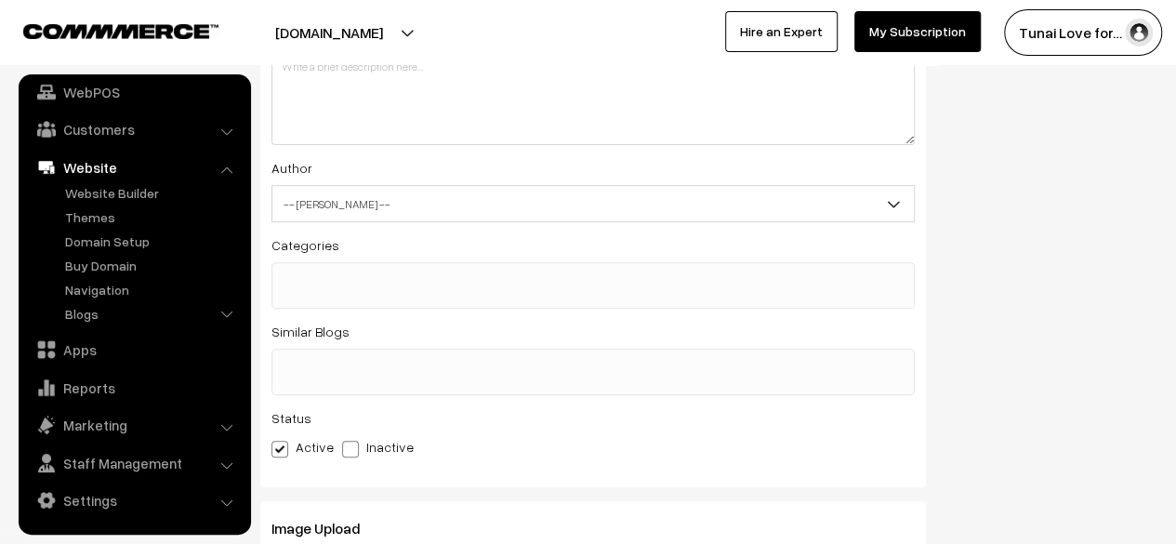
click at [424, 383] on span at bounding box center [593, 372] width 643 height 46
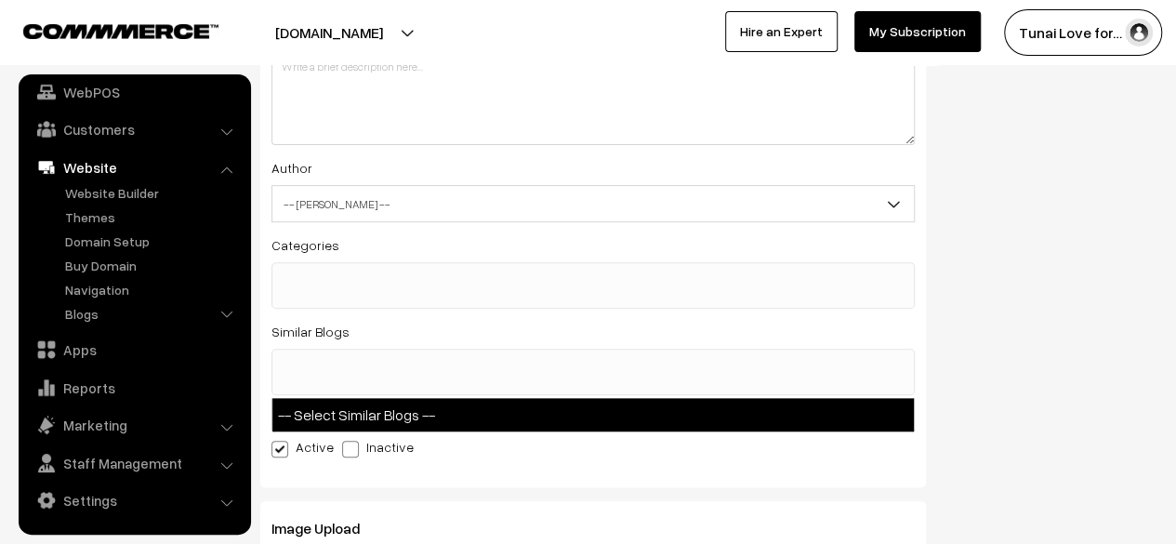
click at [1097, 338] on div "Blog's Details Title Excerpt Author -- Select Author -- -- Select Author -- Cat…" at bounding box center [708, 282] width 925 height 783
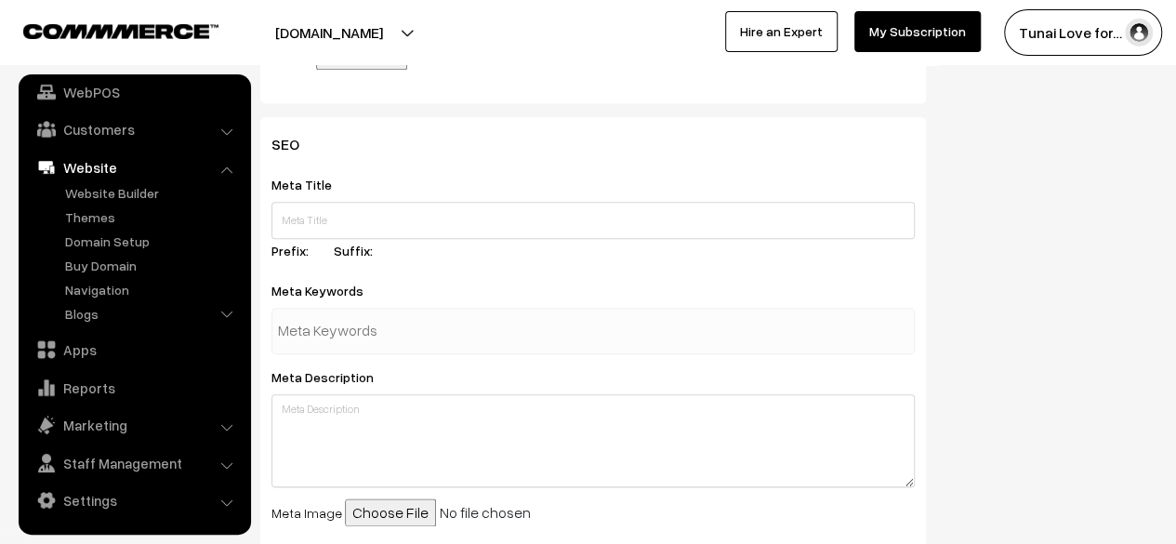
scroll to position [837, 0]
click at [303, 252] on label "Prefix:" at bounding box center [302, 250] width 60 height 20
click at [309, 251] on label "Prefix:" at bounding box center [302, 250] width 60 height 20
click at [310, 251] on label "Prefix:" at bounding box center [302, 250] width 60 height 20
click at [358, 256] on label "Suffix:" at bounding box center [364, 250] width 61 height 20
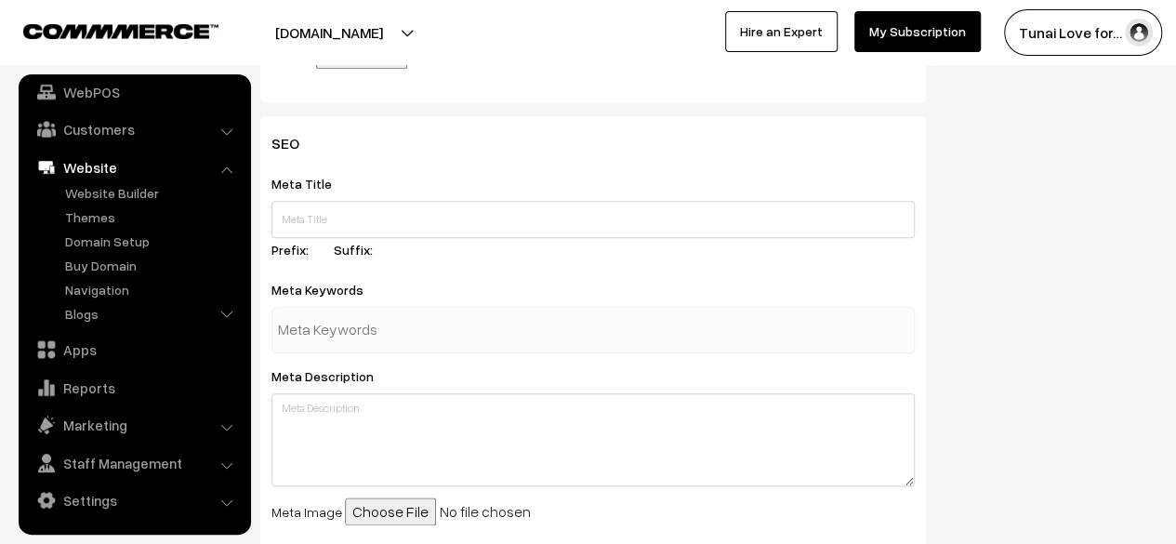
click at [352, 332] on input "text" at bounding box center [374, 329] width 193 height 37
click at [467, 260] on div "Meta Title Prefix: Suffix:" at bounding box center [593, 219] width 643 height 95
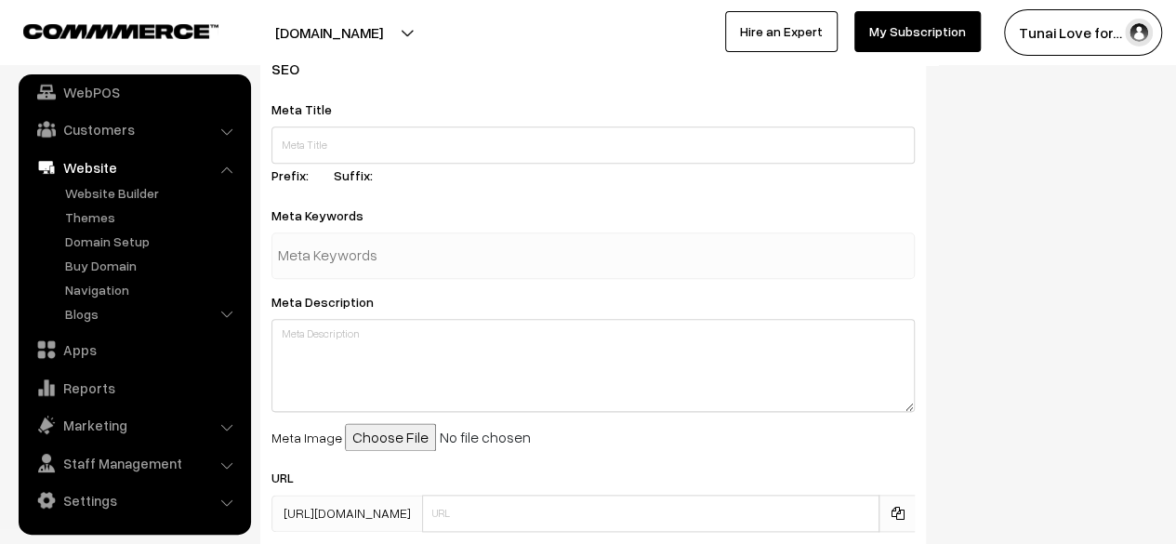
scroll to position [1023, 0]
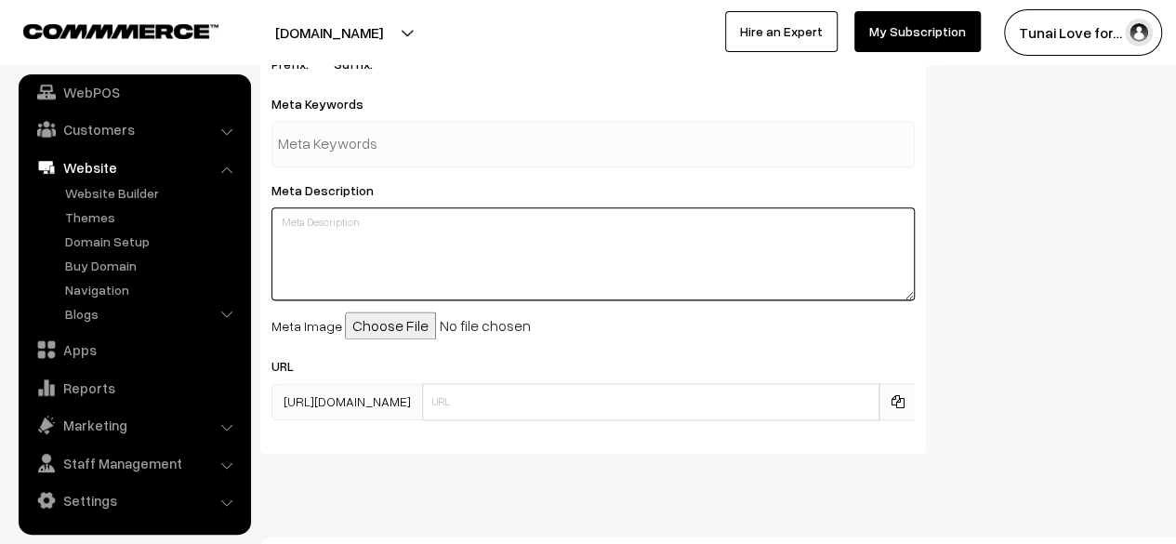
click at [303, 227] on textarea at bounding box center [593, 253] width 643 height 93
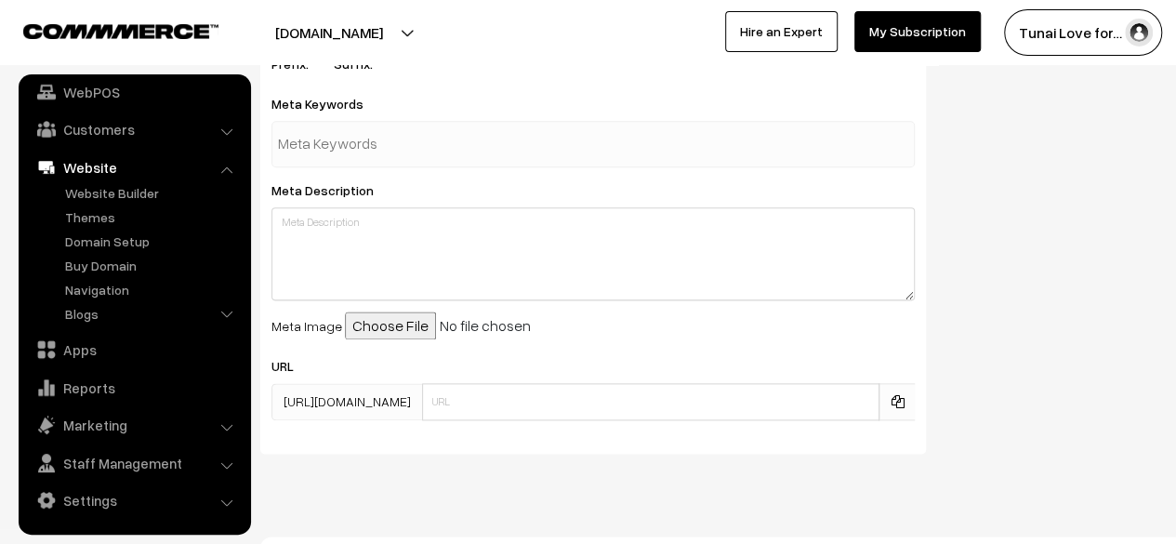
click at [439, 362] on div "URL https://tunai.in/blogs/" at bounding box center [593, 387] width 643 height 66
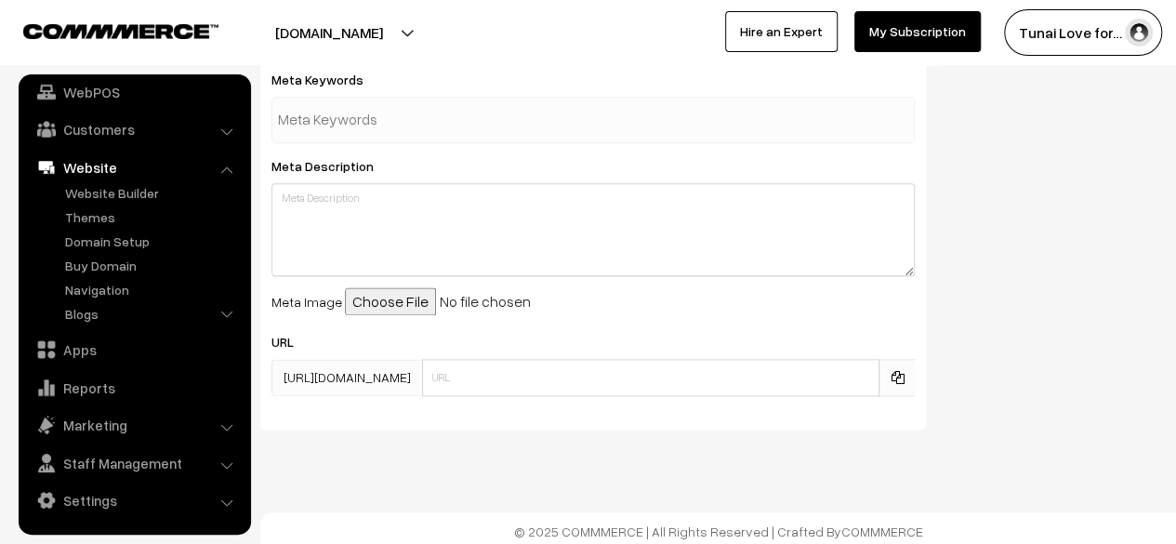
scroll to position [1060, 0]
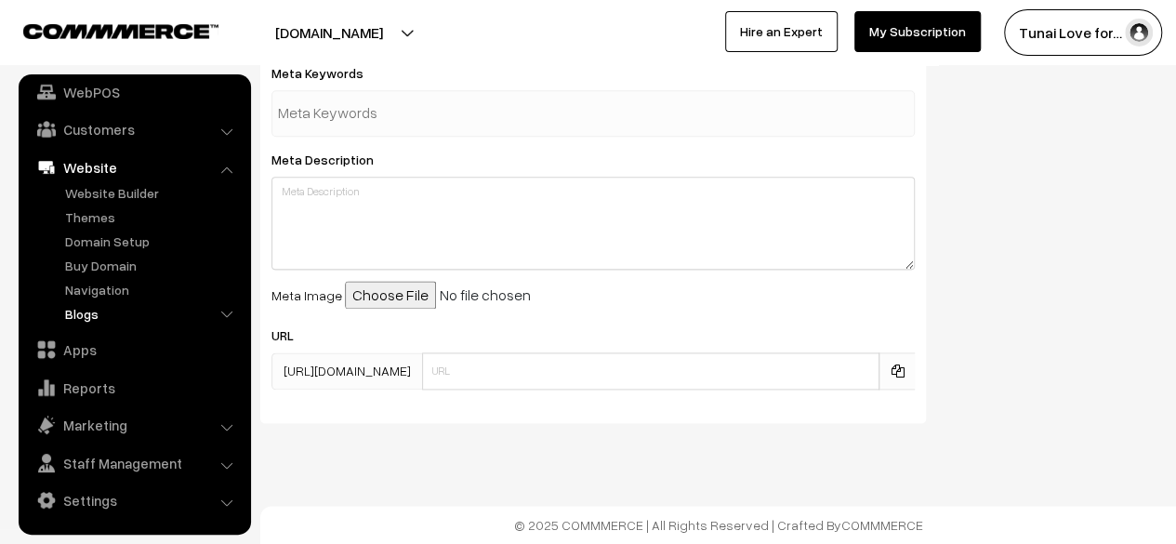
click at [82, 320] on link "Blogs" at bounding box center [152, 314] width 184 height 20
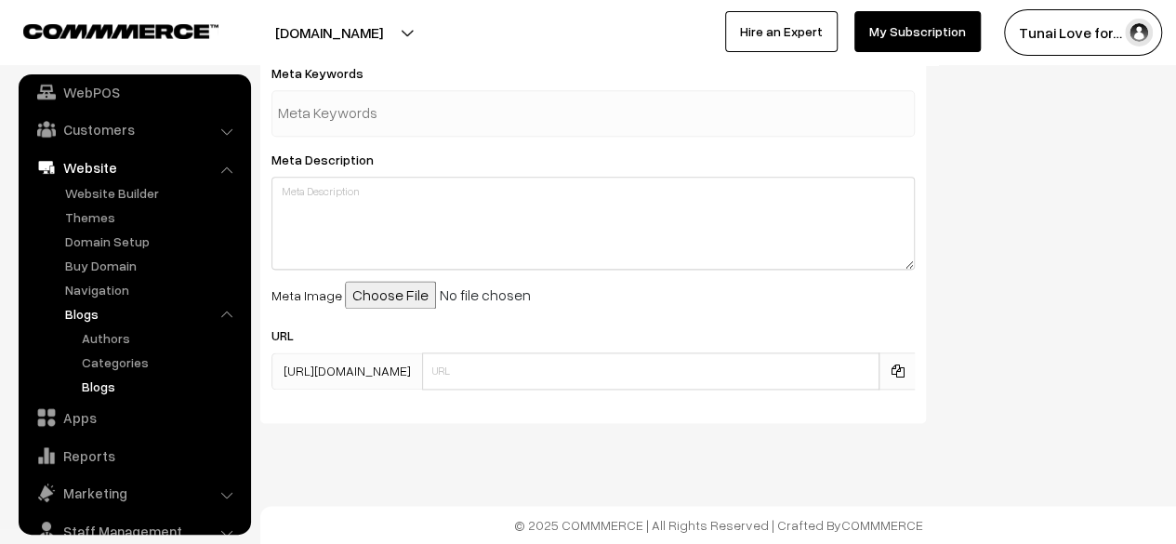
click at [123, 390] on link "Blogs" at bounding box center [160, 387] width 167 height 20
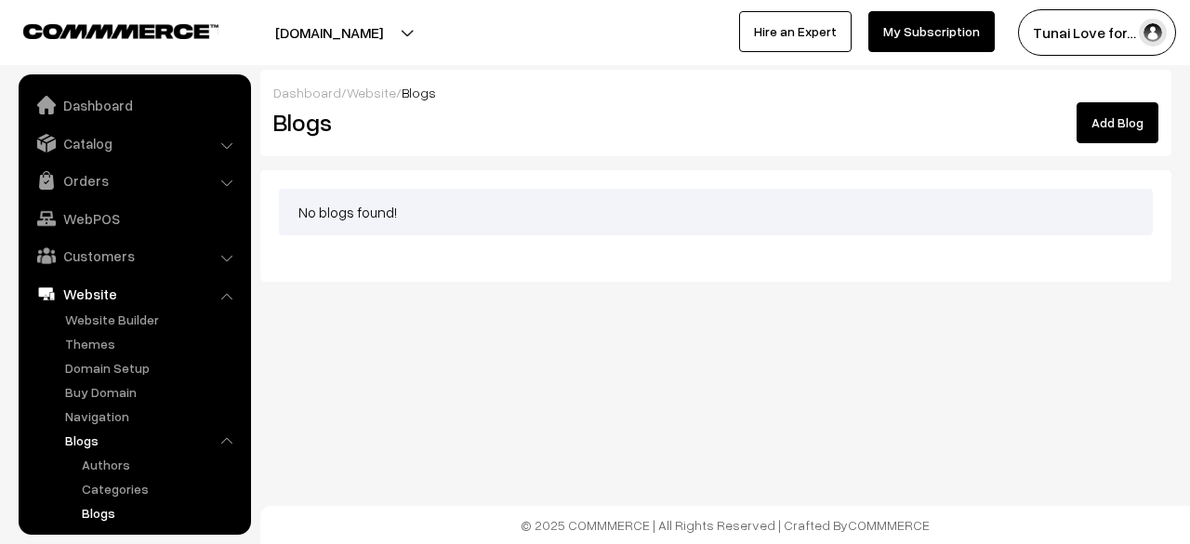
scroll to position [194, 0]
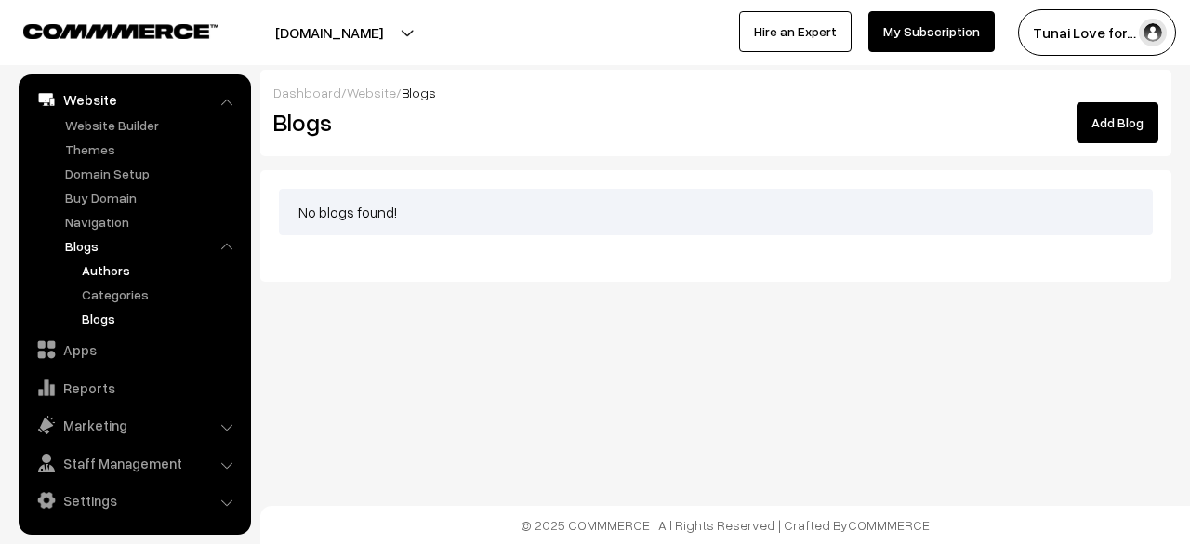
click at [110, 268] on link "Authors" at bounding box center [160, 270] width 167 height 20
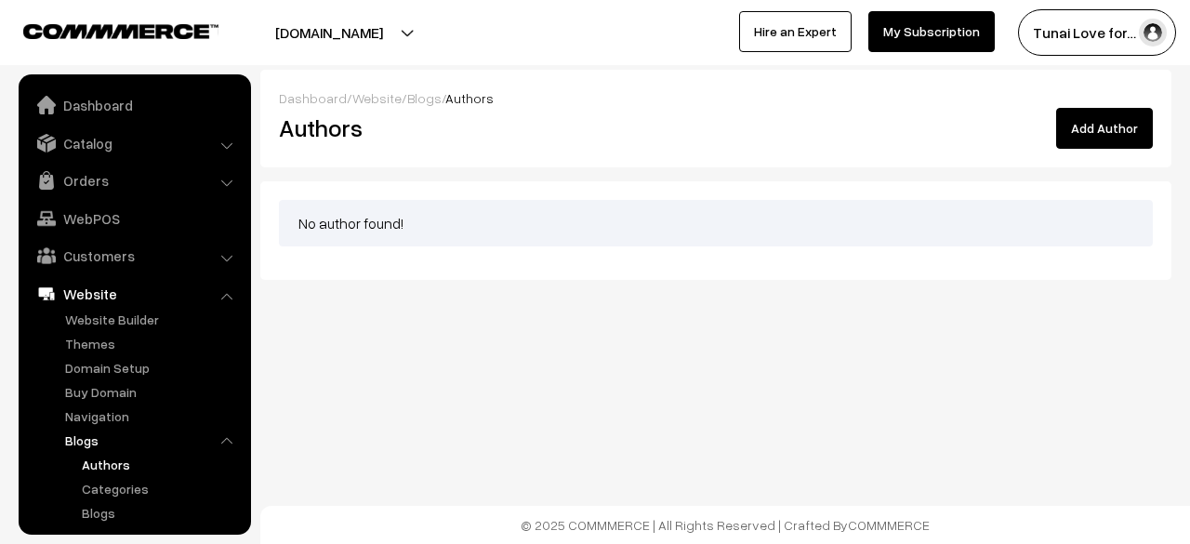
scroll to position [194, 0]
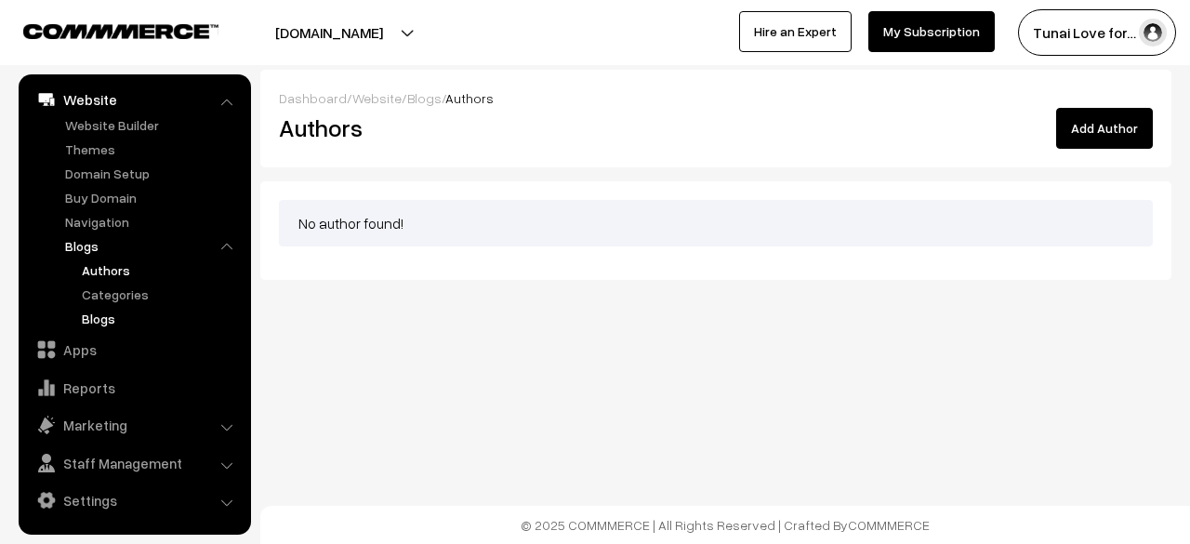
click at [97, 323] on link "Blogs" at bounding box center [160, 319] width 167 height 20
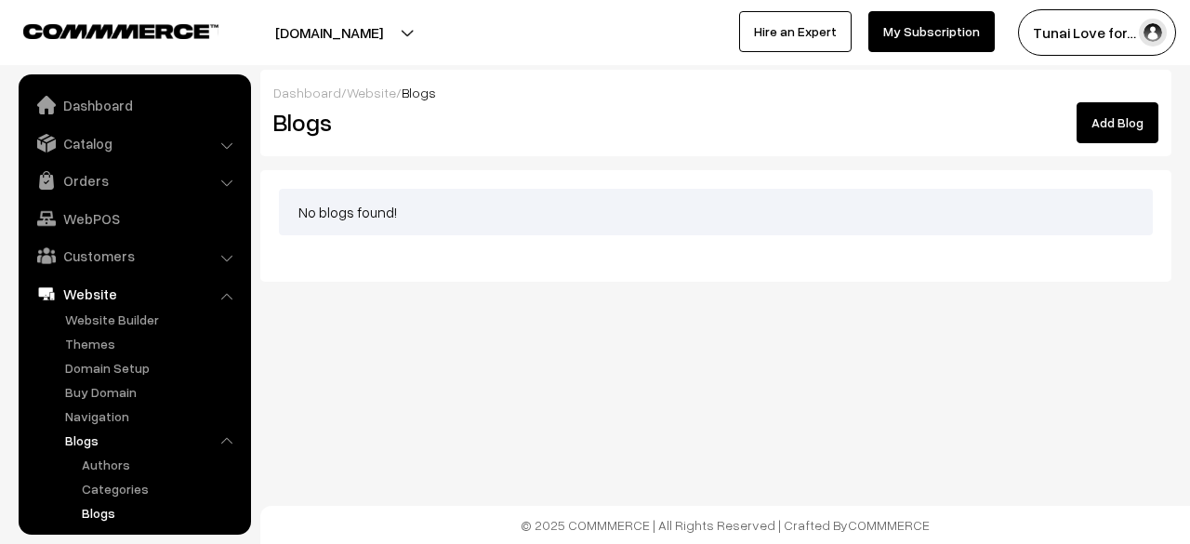
scroll to position [194, 0]
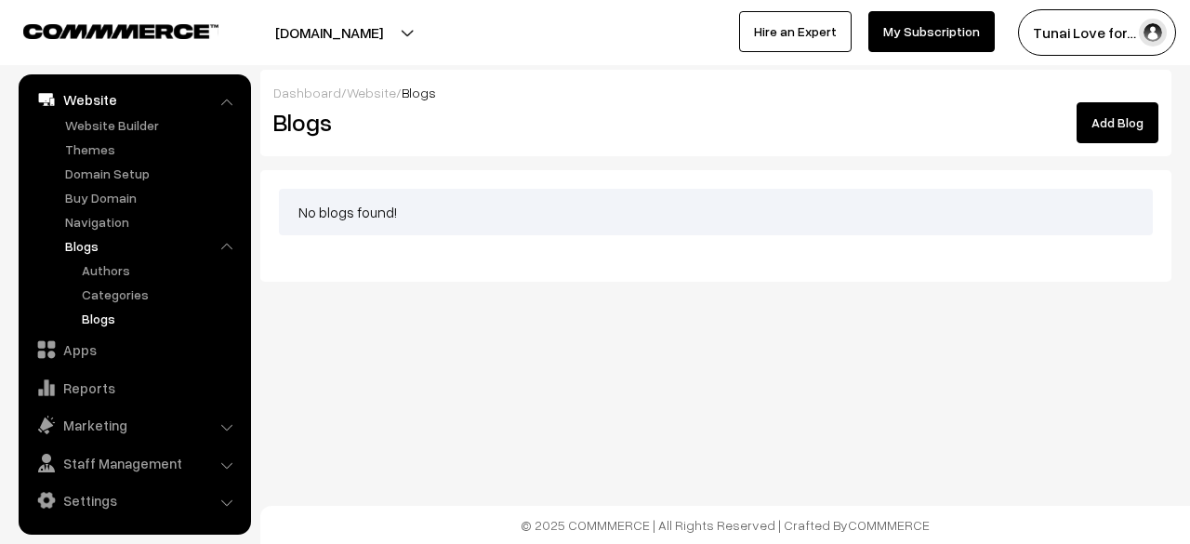
click at [1083, 119] on link "Add Blog" at bounding box center [1118, 122] width 82 height 41
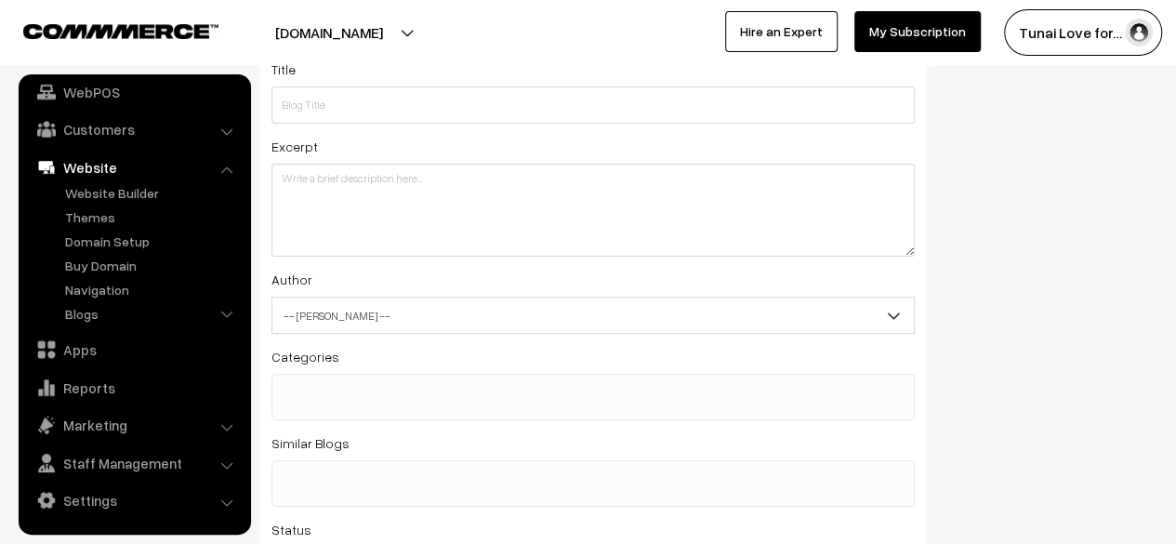
scroll to position [172, 0]
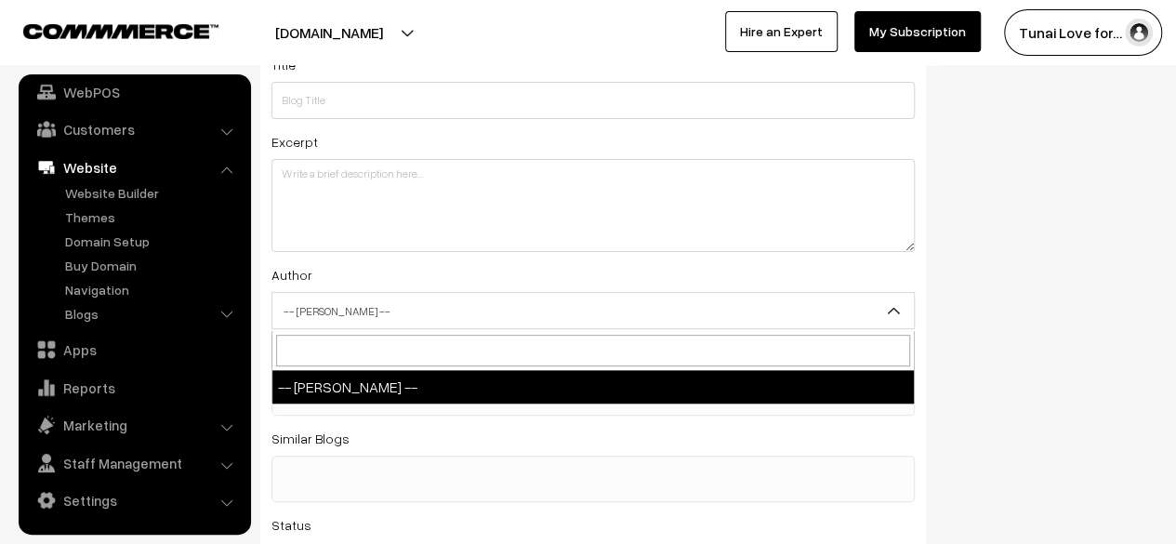
click at [482, 305] on span "-- [PERSON_NAME] --" at bounding box center [593, 311] width 642 height 33
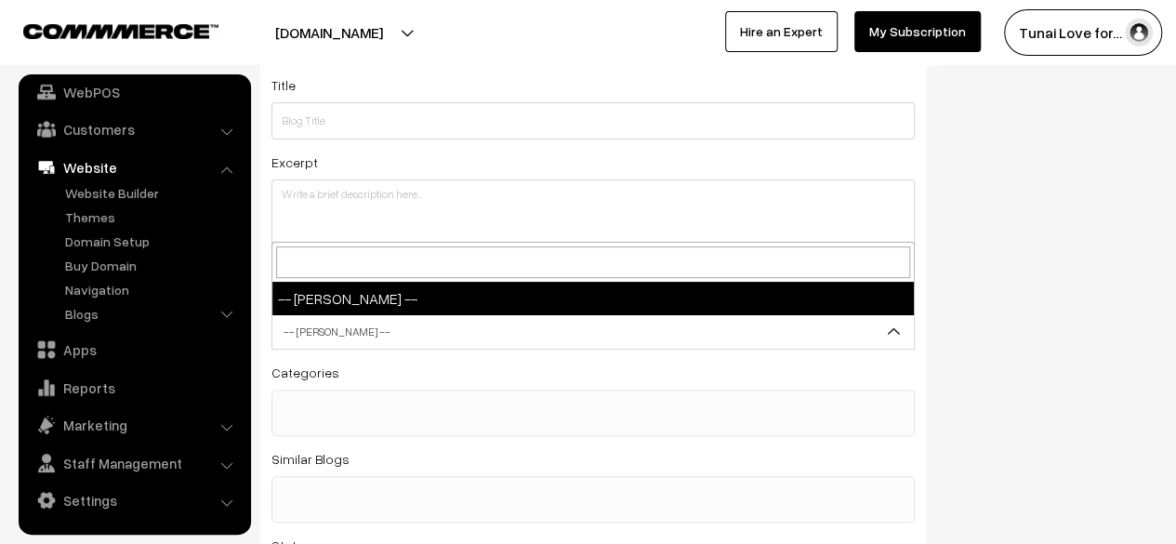
scroll to position [152, 0]
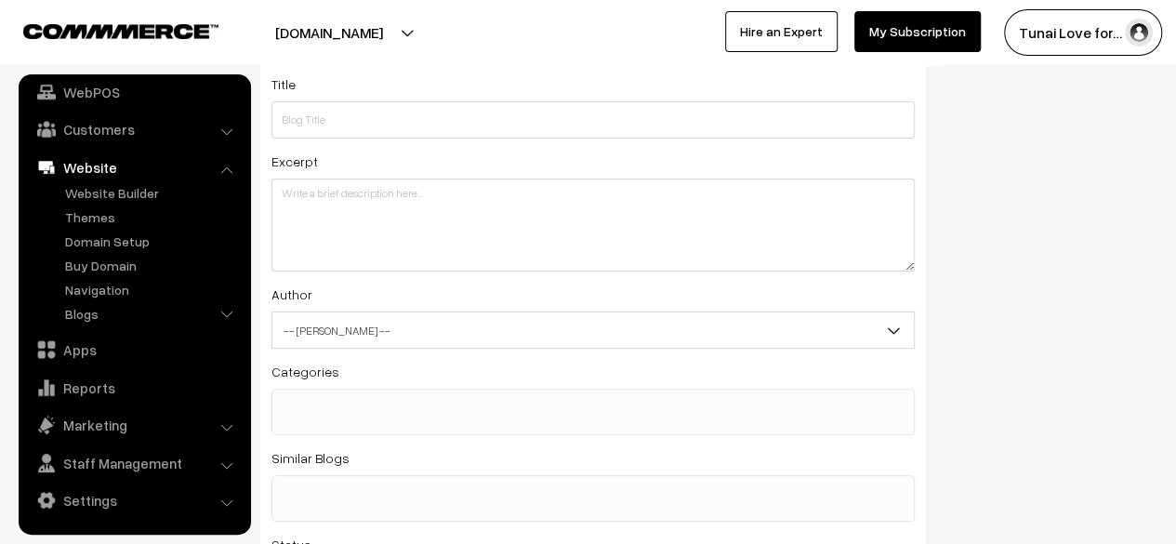
click at [363, 367] on div "Categories -- Select Categories --" at bounding box center [593, 397] width 643 height 75
click at [77, 322] on link "Blogs" at bounding box center [152, 314] width 184 height 20
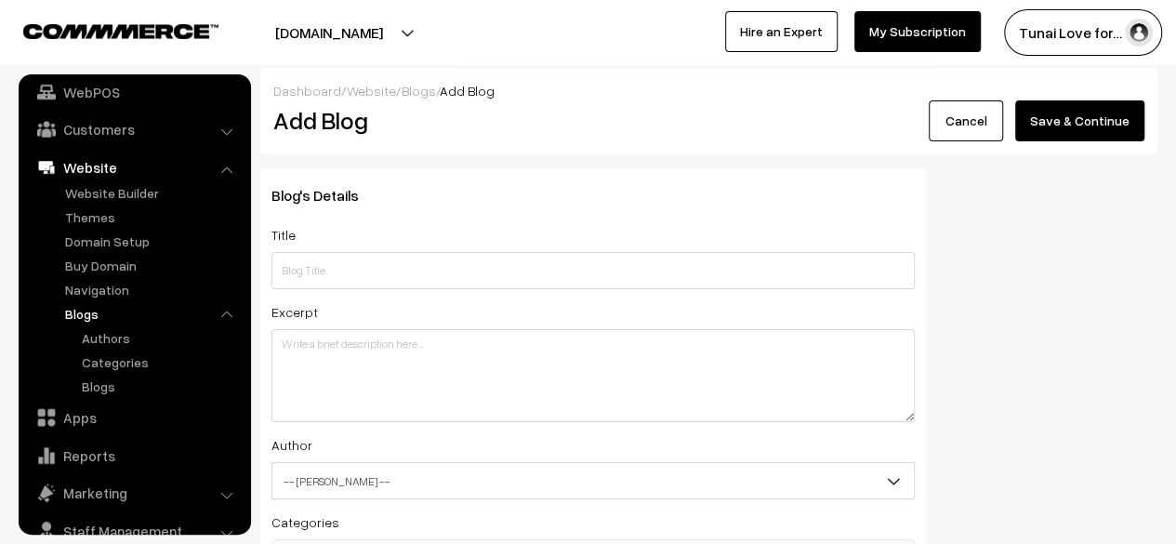
scroll to position [0, 0]
